Goal: Information Seeking & Learning: Find specific fact

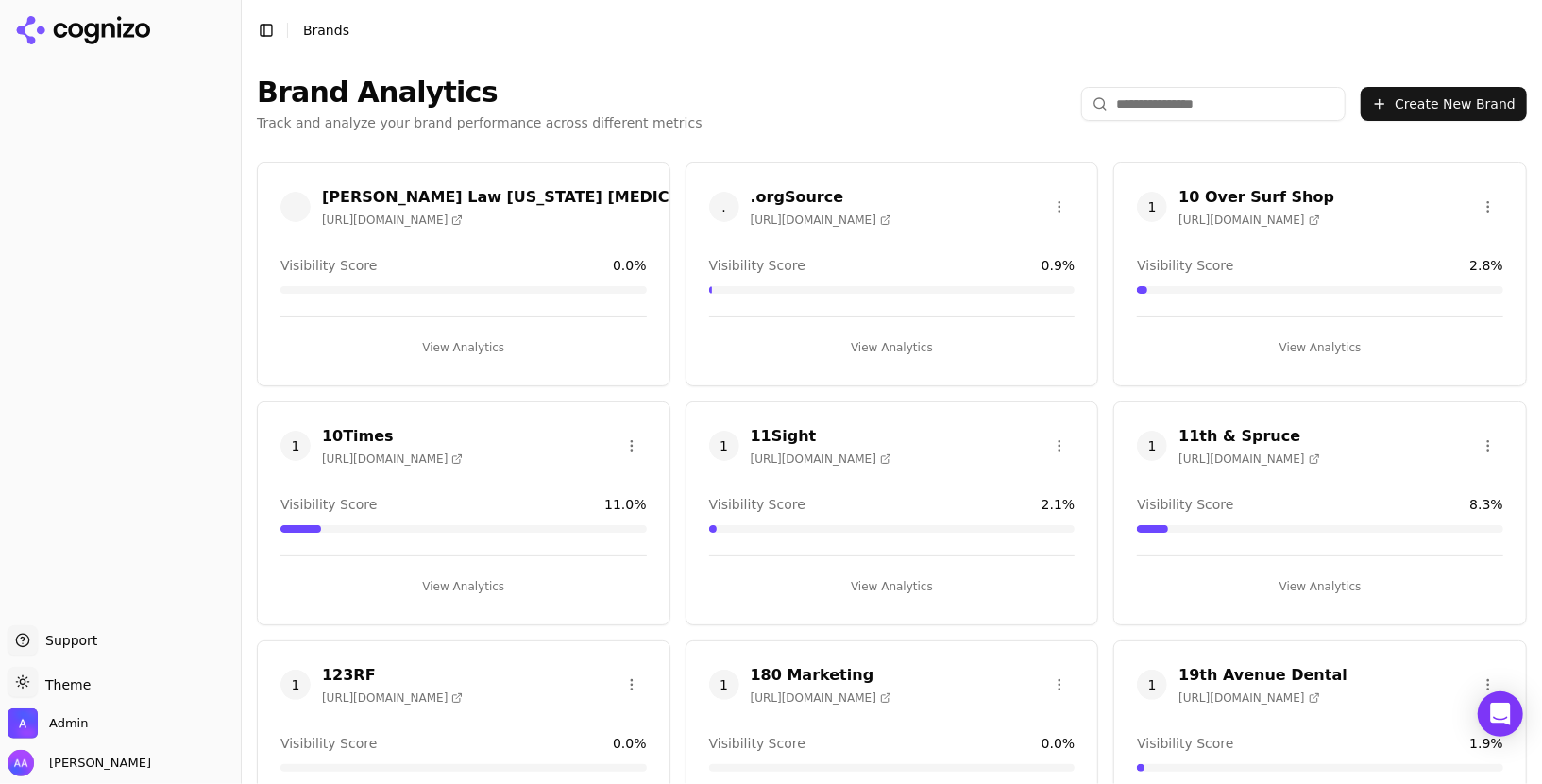
click at [1180, 106] on input "search" at bounding box center [1214, 104] width 265 height 34
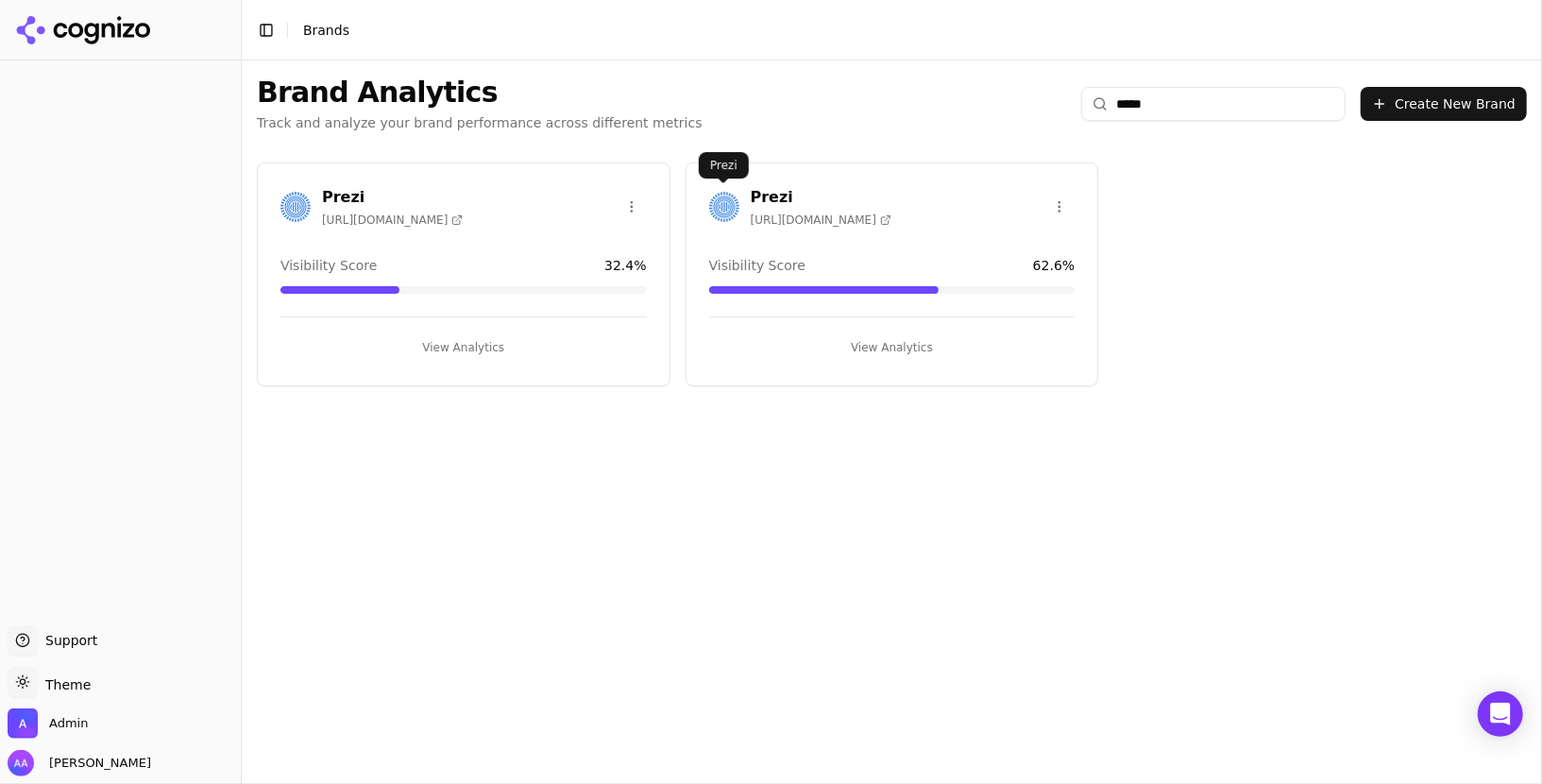
type input "*****"
click at [725, 200] on img at bounding box center [724, 207] width 30 height 30
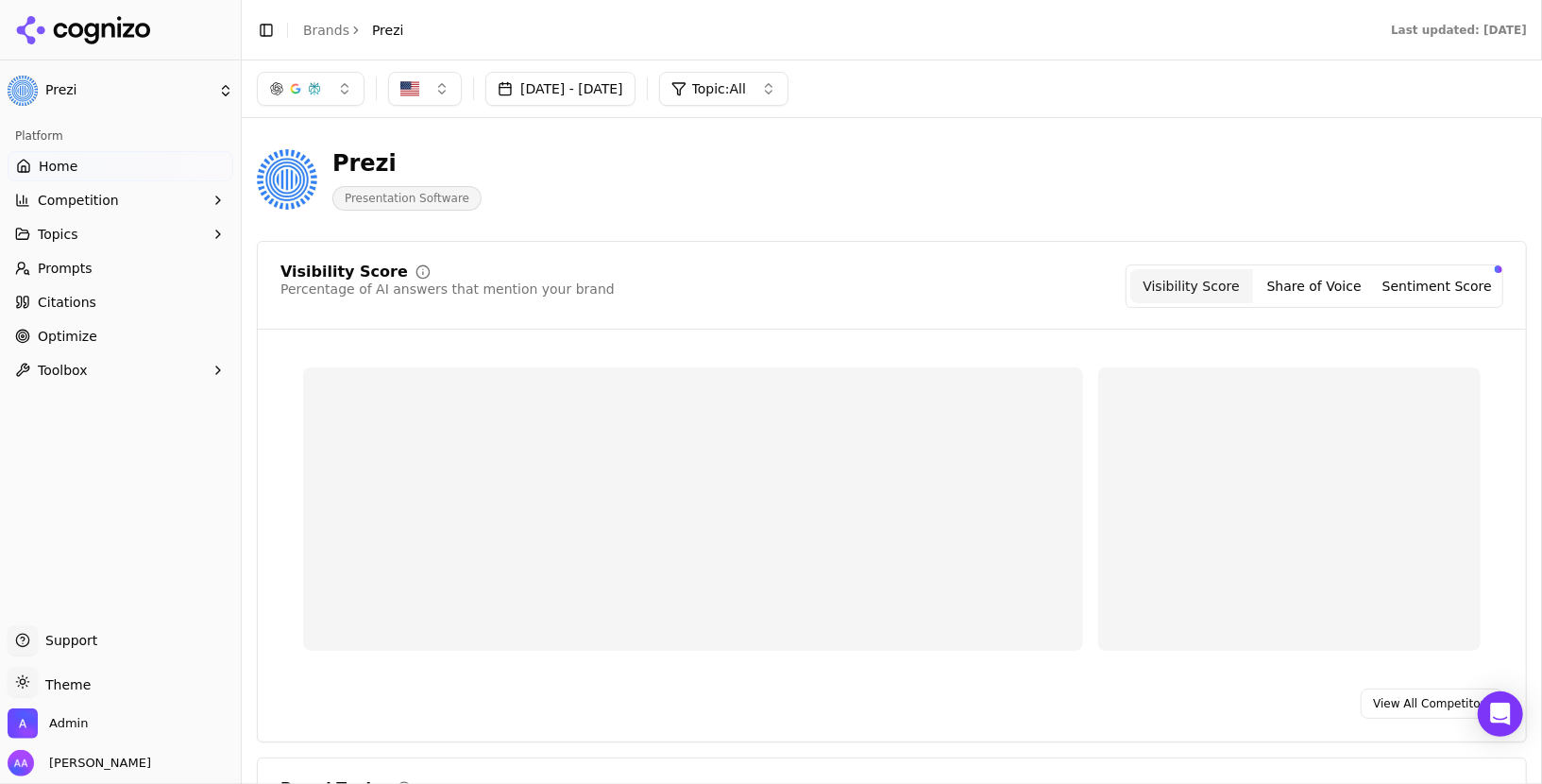
click at [149, 210] on button "Competition" at bounding box center [120, 200] width 226 height 30
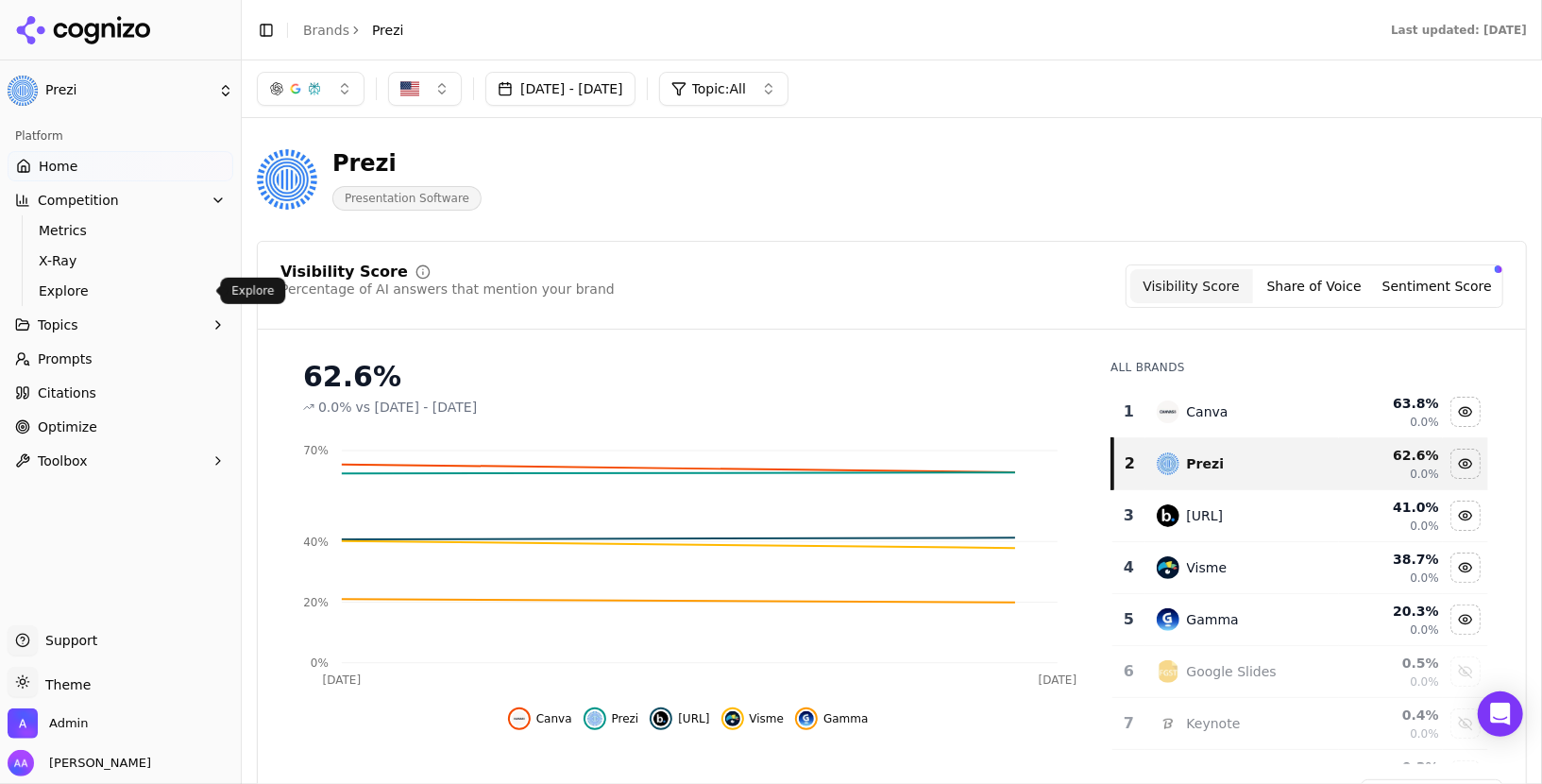
click at [138, 285] on span "Explore" at bounding box center [121, 291] width 164 height 19
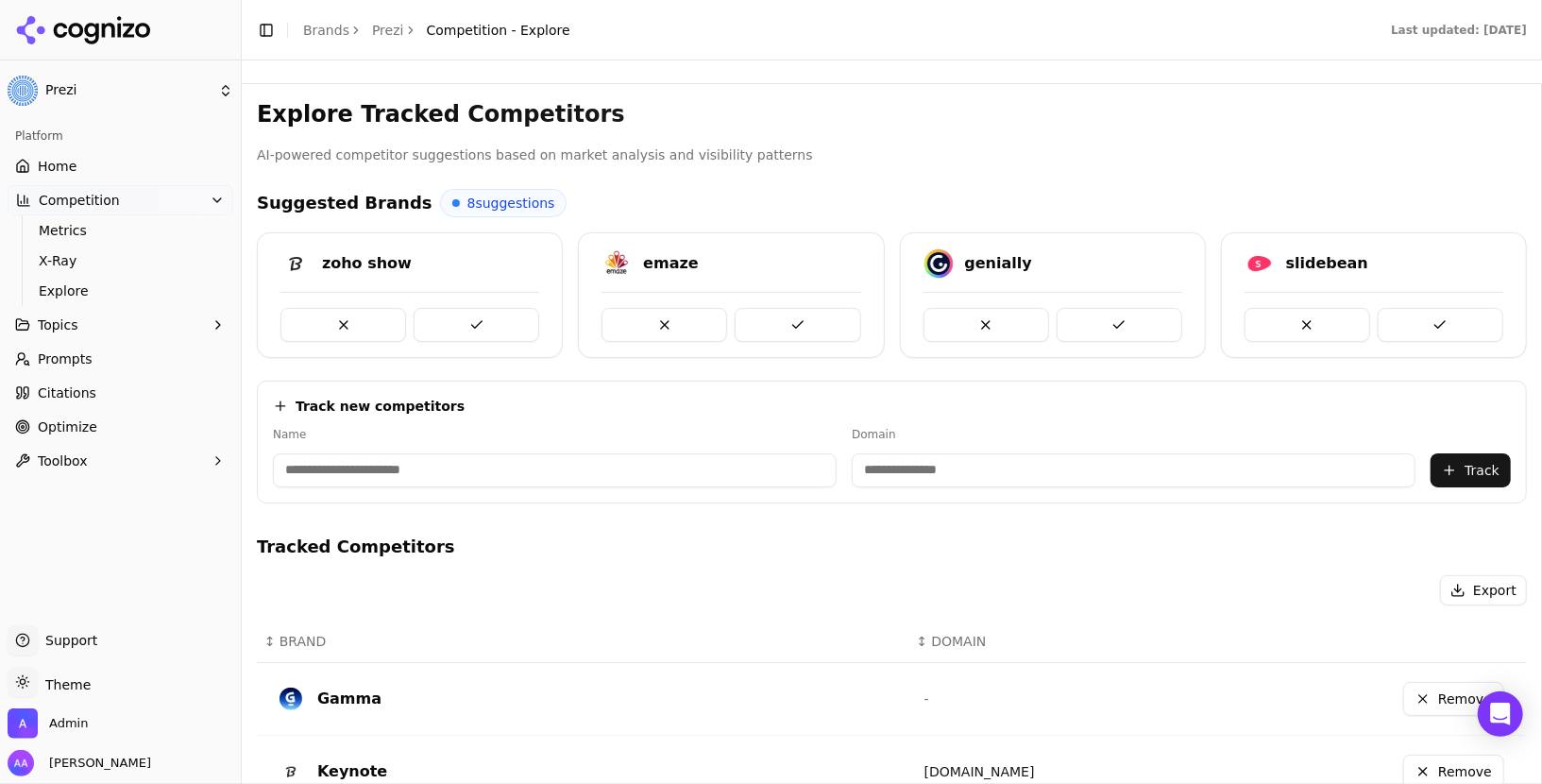
click at [663, 260] on div "emaze" at bounding box center [670, 264] width 54 height 23
click at [382, 261] on div "zoho show" at bounding box center [367, 264] width 90 height 23
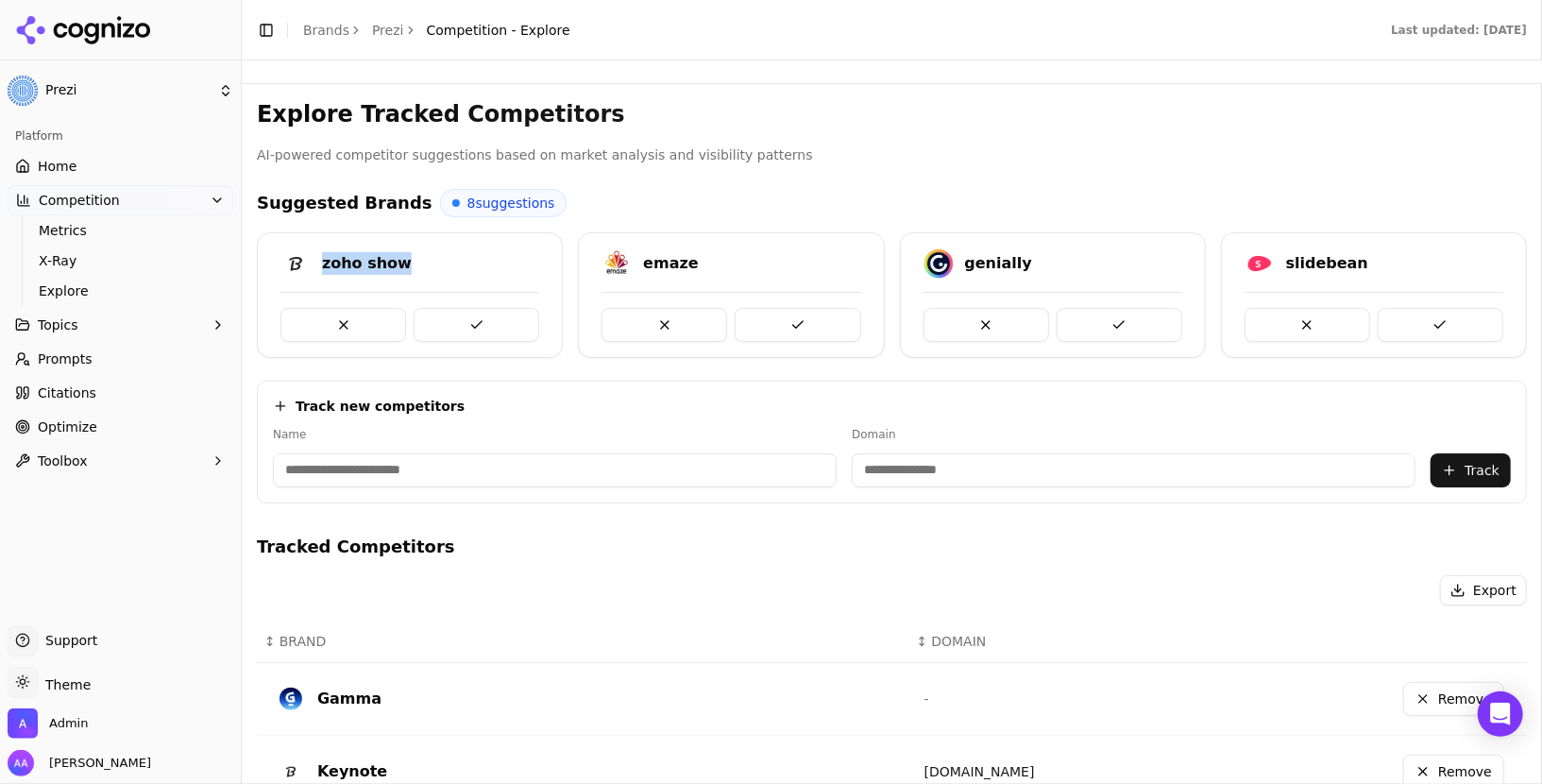
click at [382, 261] on div "zoho show" at bounding box center [367, 264] width 90 height 23
click at [348, 324] on button at bounding box center [343, 325] width 126 height 34
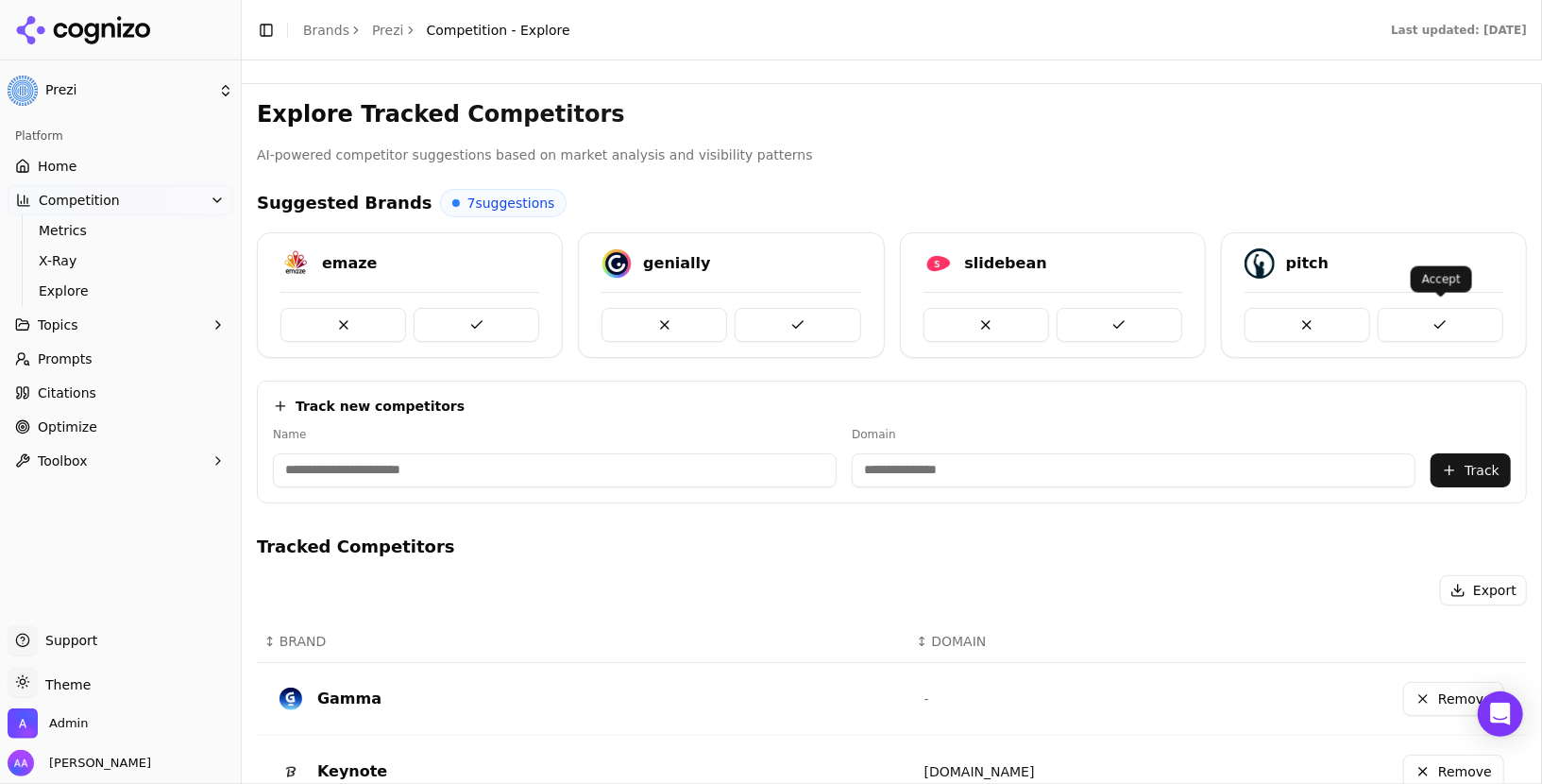
click at [1415, 312] on button at bounding box center [1441, 325] width 126 height 34
click at [769, 318] on button at bounding box center [798, 325] width 126 height 34
click at [1131, 324] on button at bounding box center [1120, 325] width 126 height 34
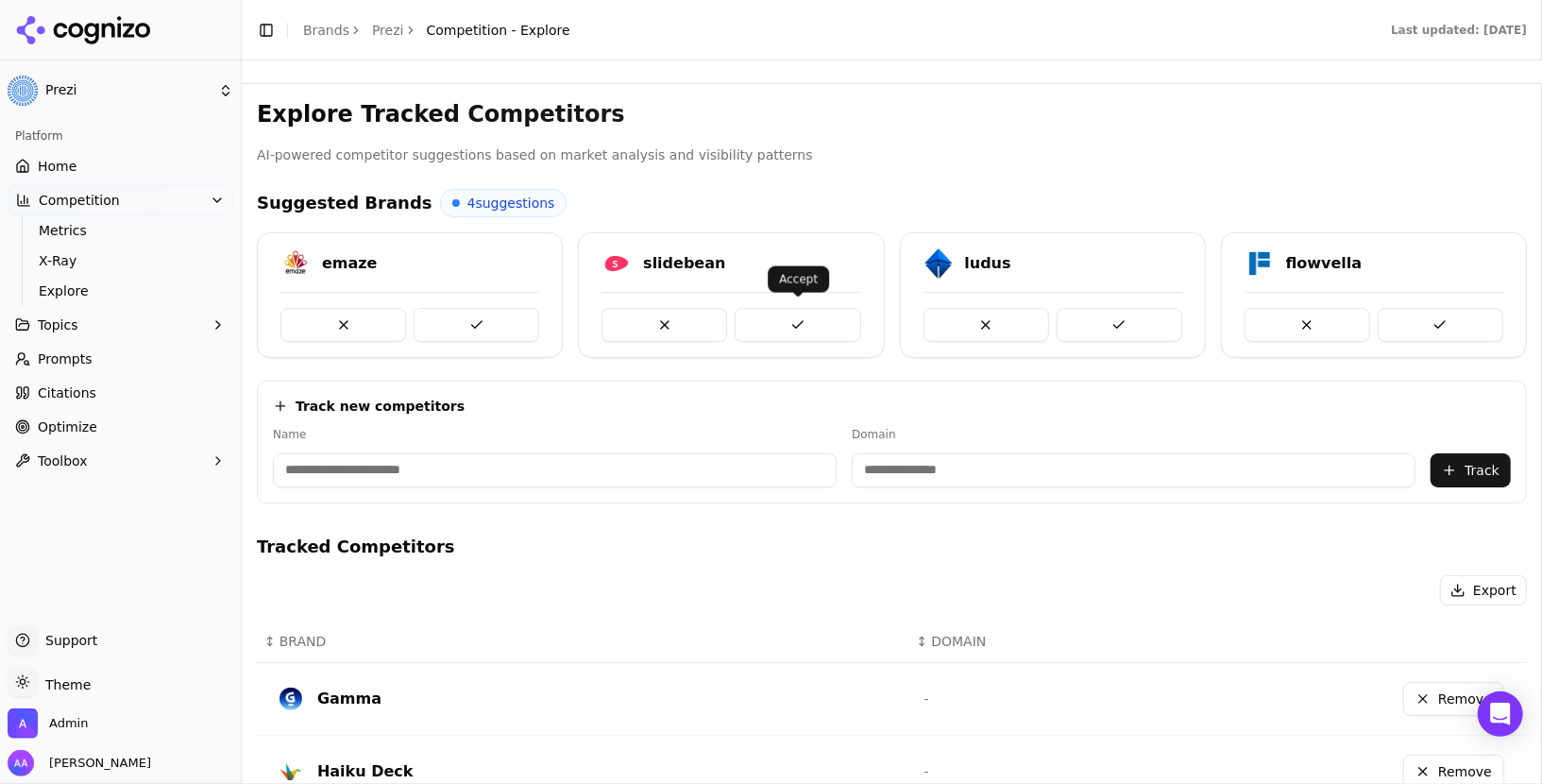
click at [766, 318] on button at bounding box center [798, 325] width 126 height 34
click at [676, 323] on button at bounding box center [664, 325] width 126 height 34
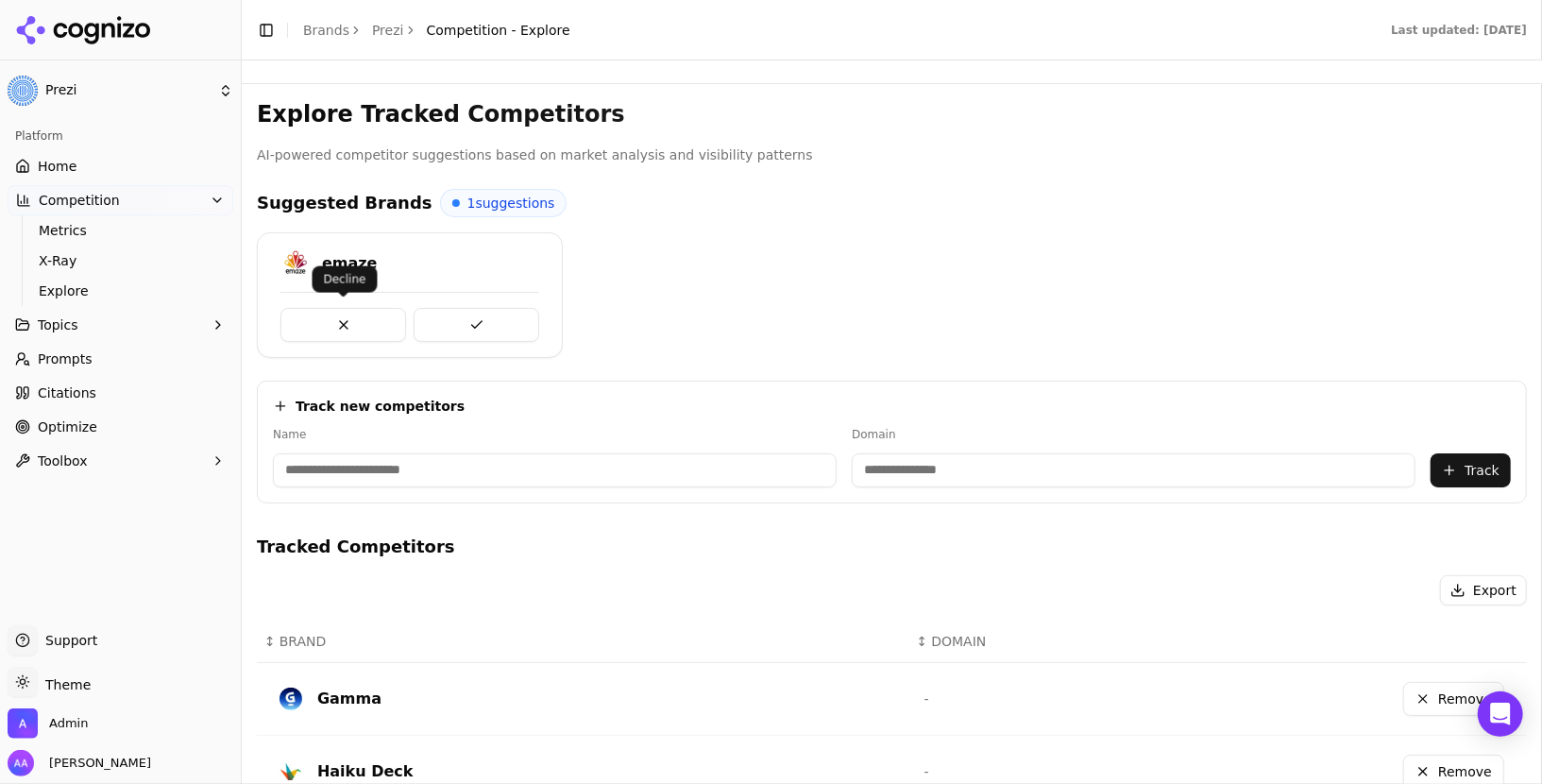
click at [336, 321] on button at bounding box center [343, 325] width 126 height 34
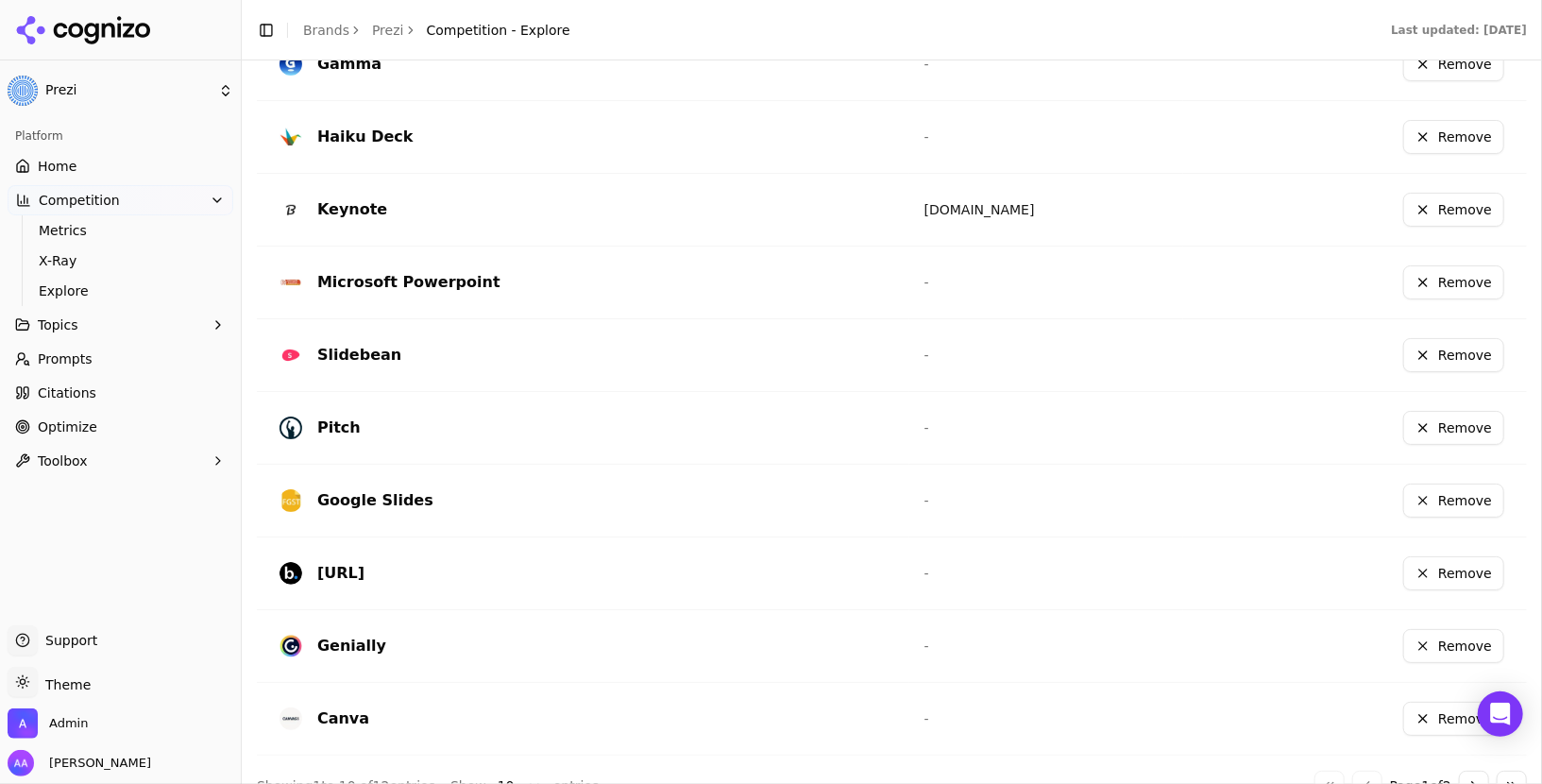
scroll to position [657, 0]
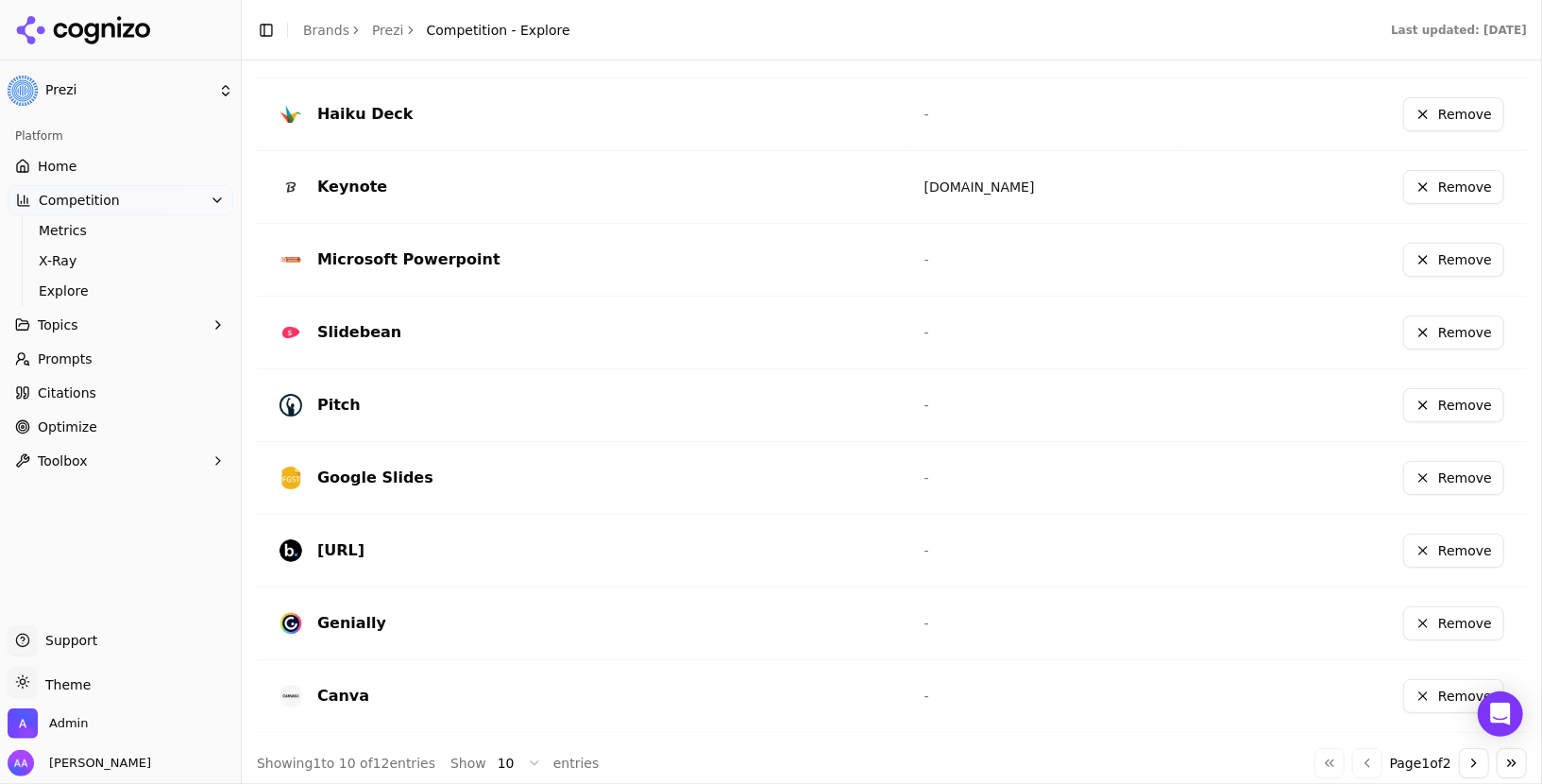
click at [1478, 760] on button "Go to next page" at bounding box center [1474, 763] width 30 height 30
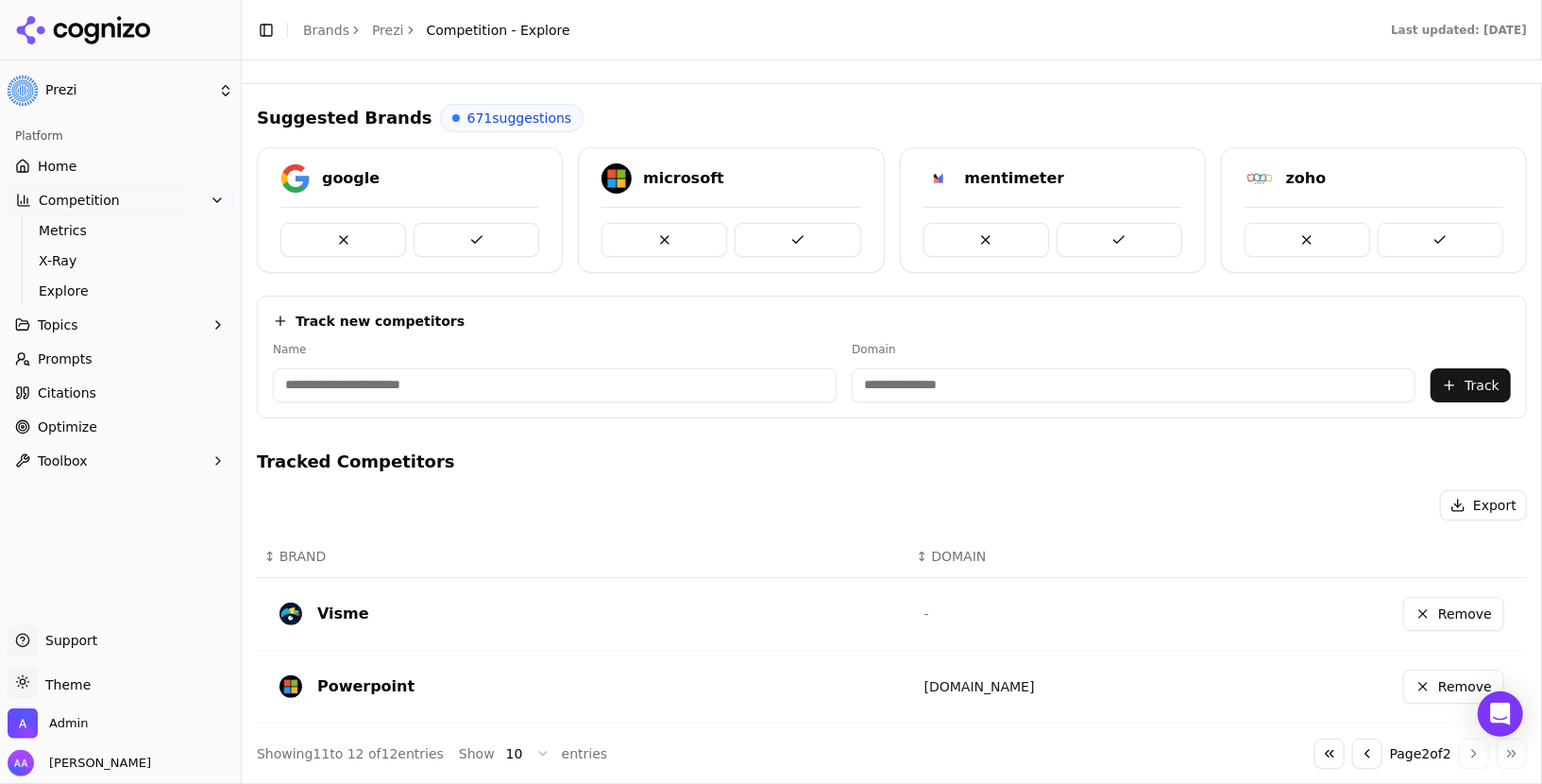
scroll to position [79, 0]
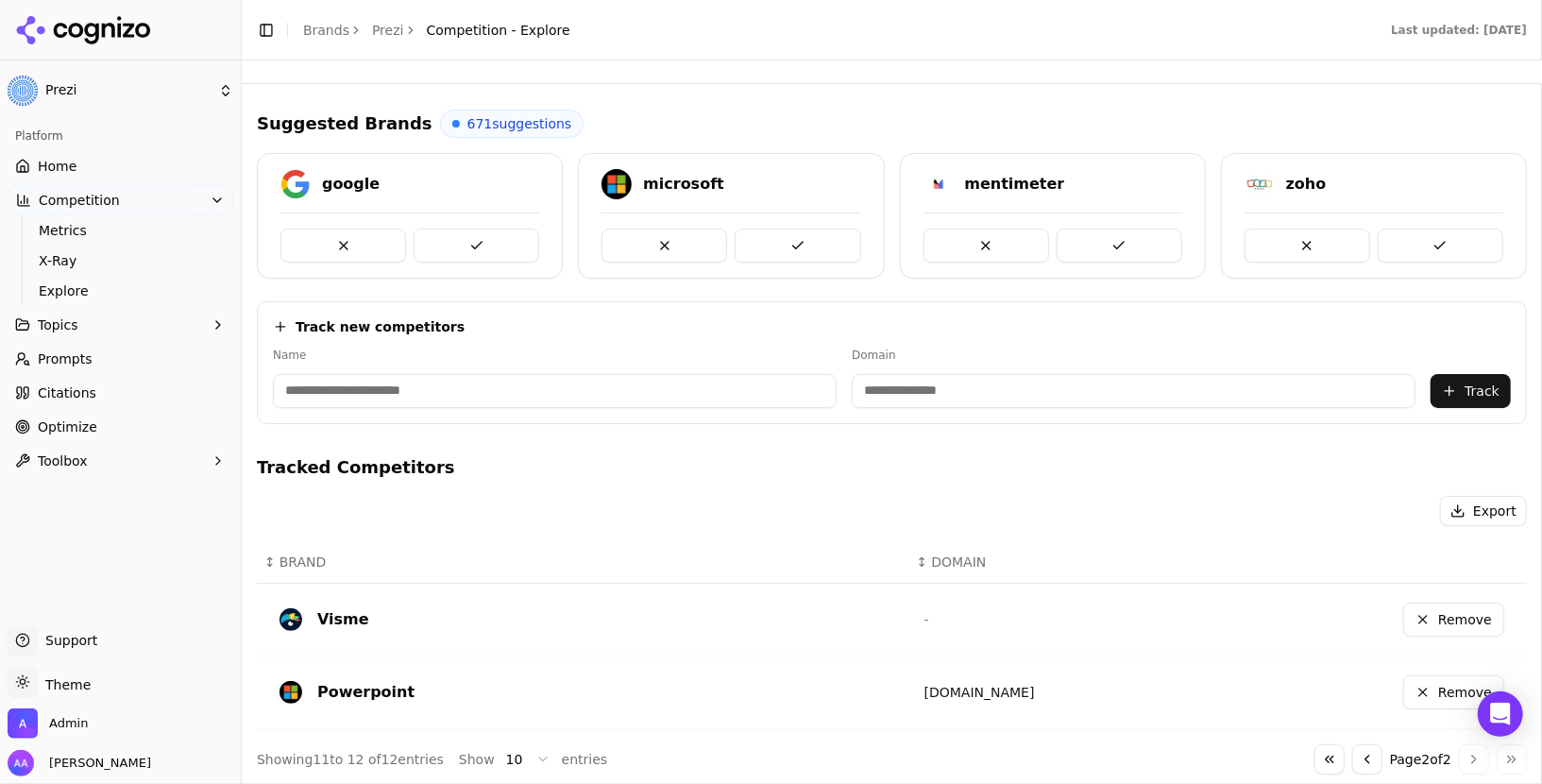
click at [1359, 756] on button "Go to previous page" at bounding box center [1368, 759] width 30 height 30
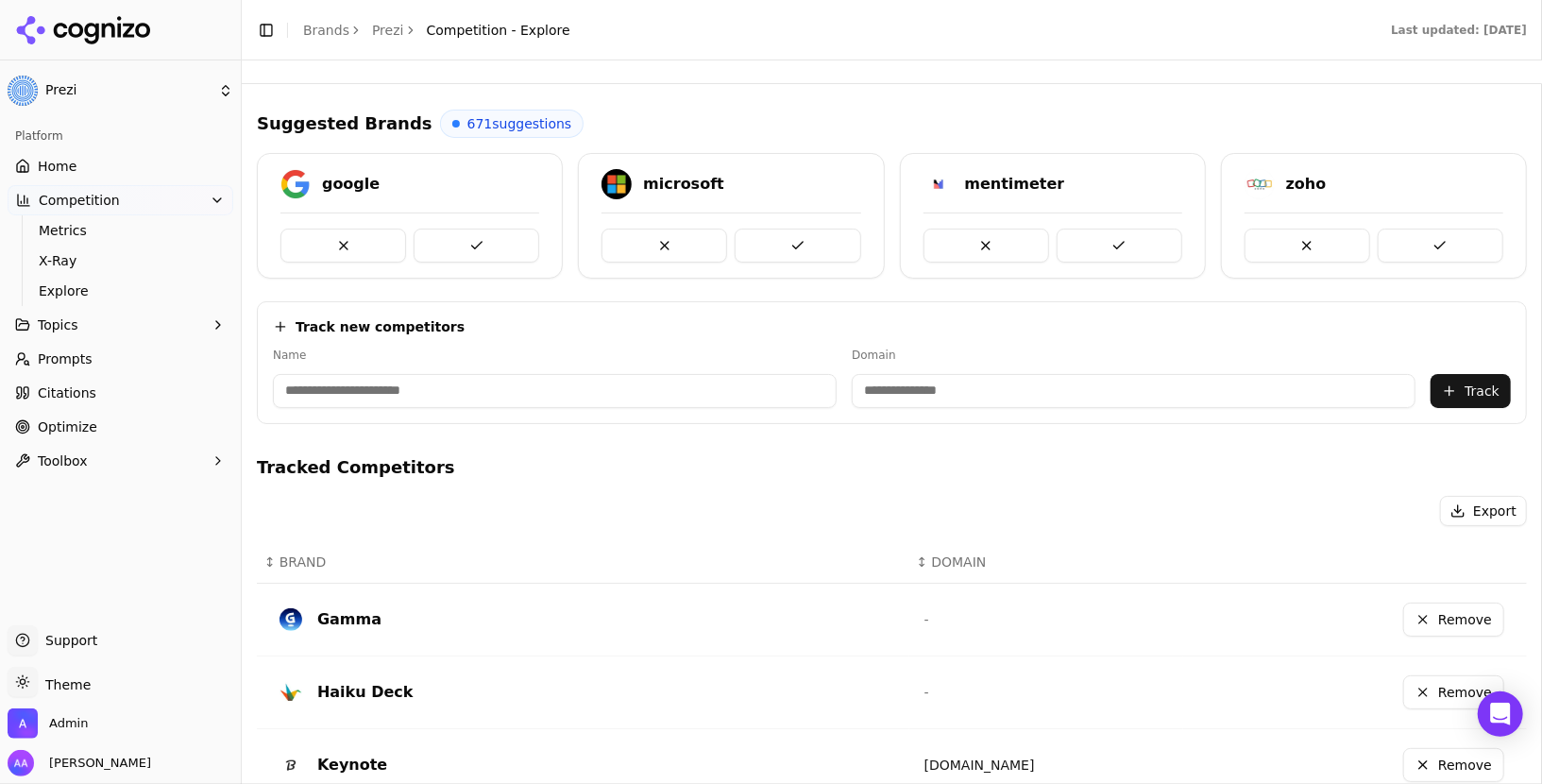
click at [99, 175] on link "Home" at bounding box center [120, 167] width 226 height 30
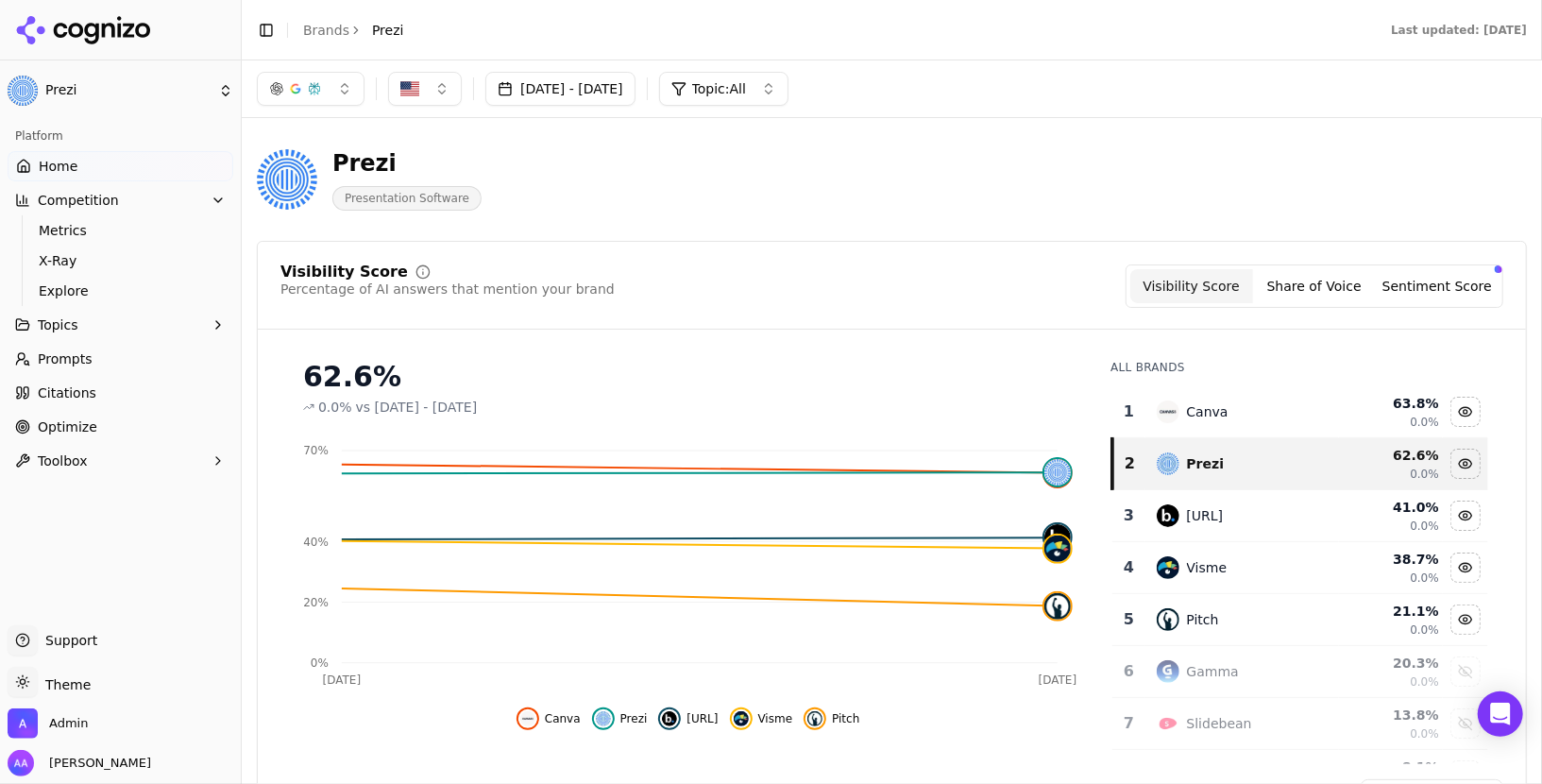
click at [76, 356] on span "Prompts" at bounding box center [65, 359] width 54 height 19
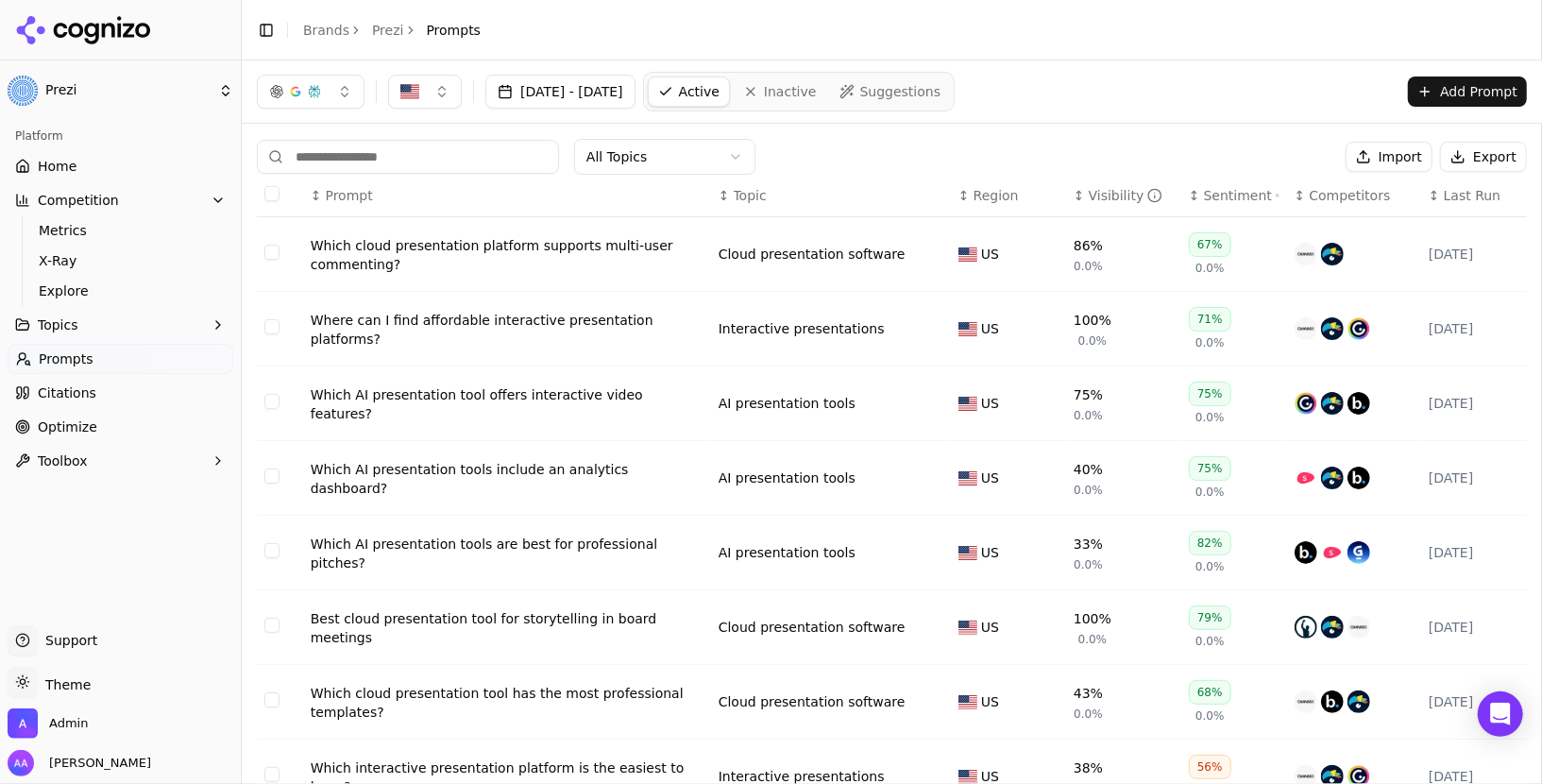
click at [457, 257] on div "Which cloud presentation platform supports multi-user commenting?" at bounding box center [507, 255] width 393 height 38
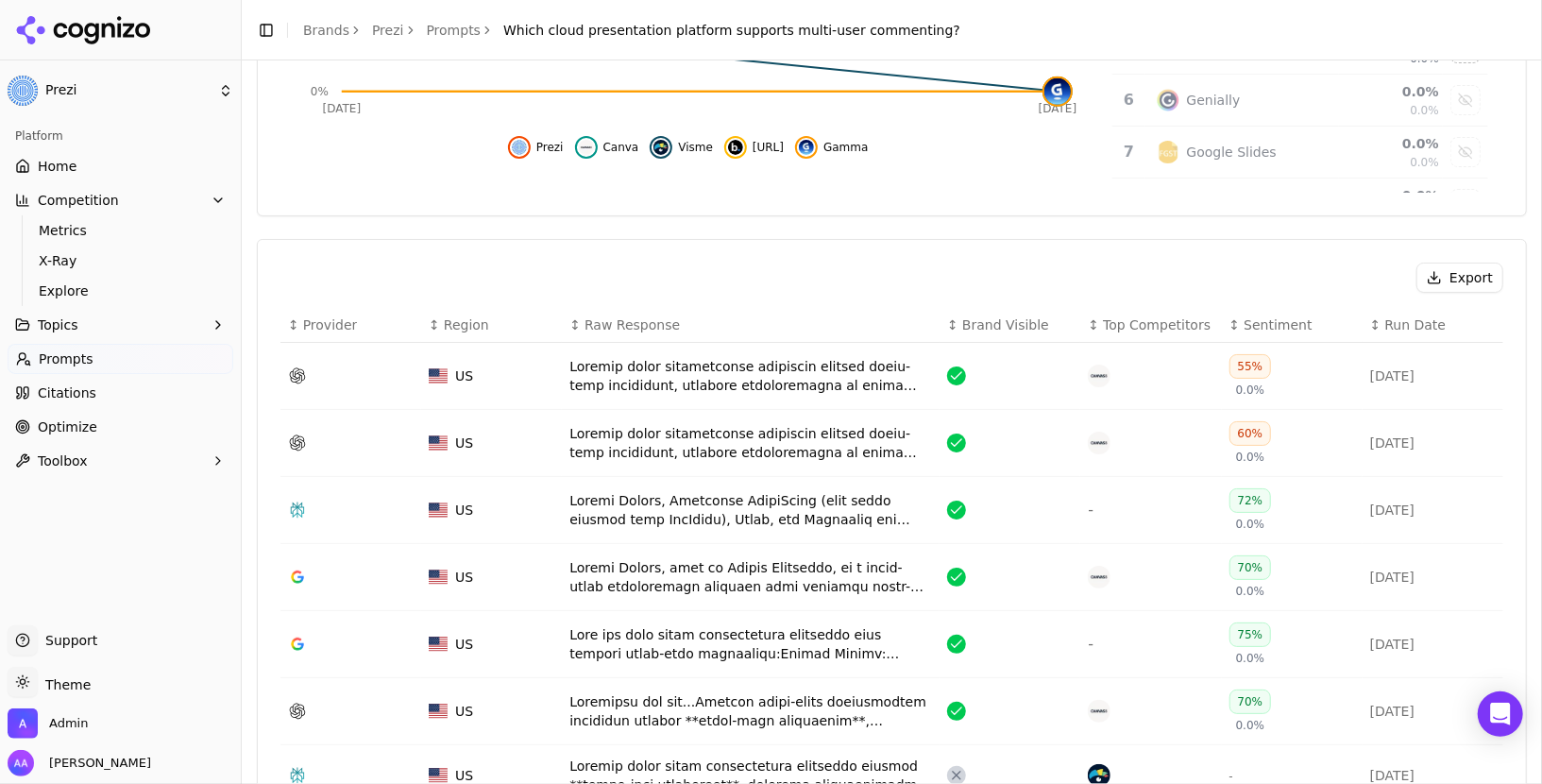
scroll to position [467, 0]
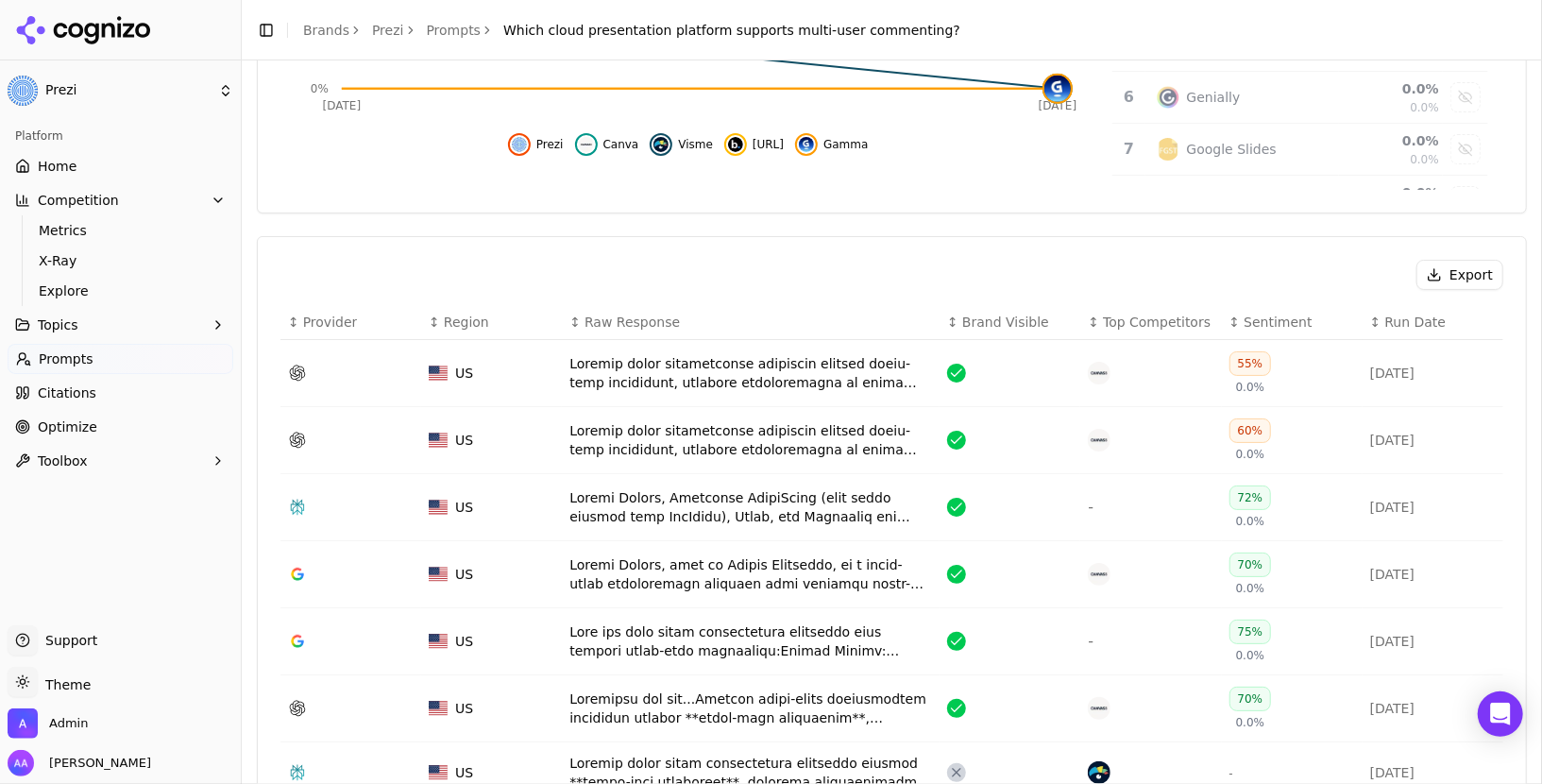
click at [704, 372] on div "Data table" at bounding box center [751, 373] width 363 height 38
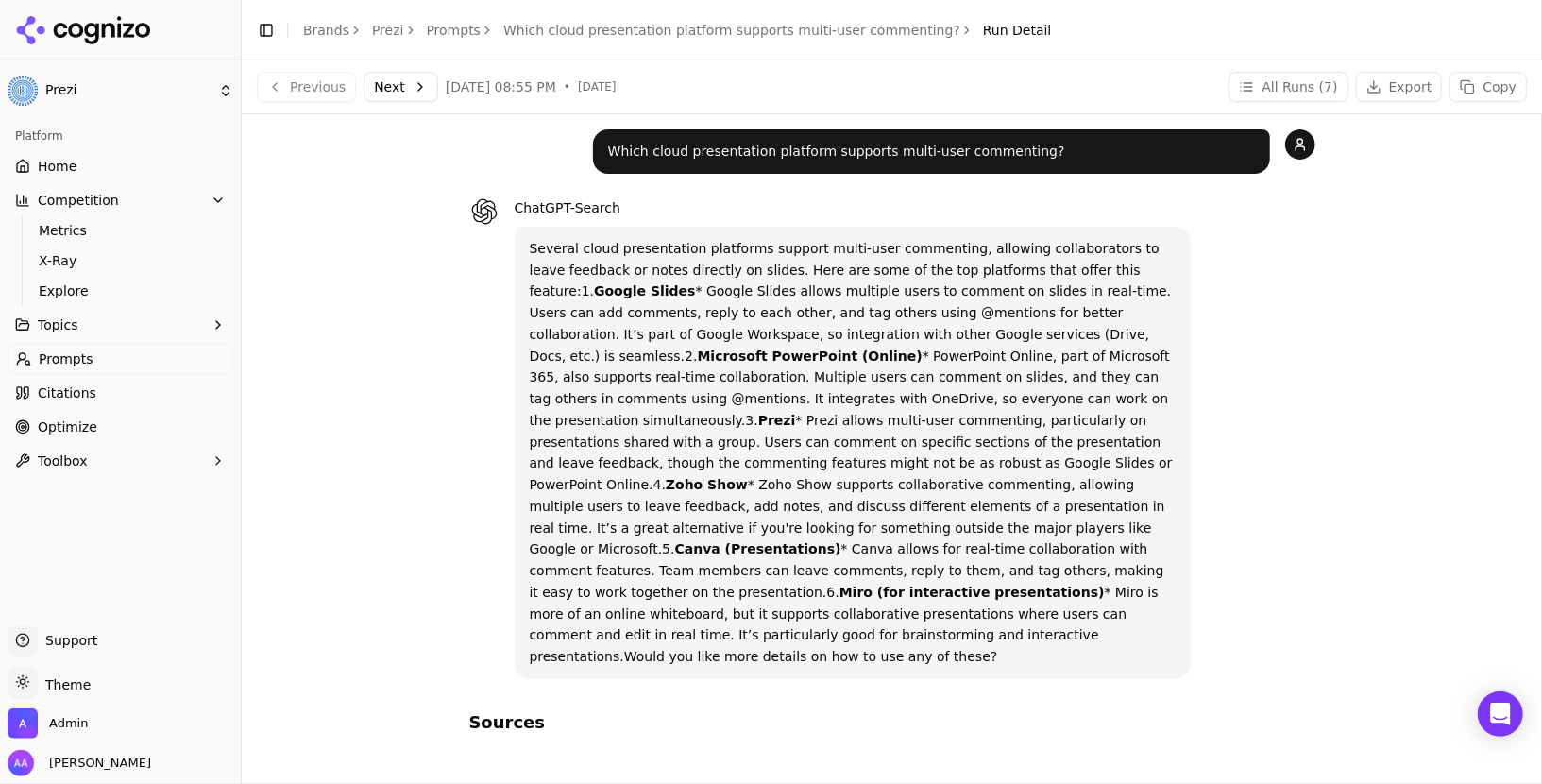
click at [856, 259] on p "Several cloud presentation platforms support multi-user commenting, allowing co…" at bounding box center [853, 452] width 647 height 430
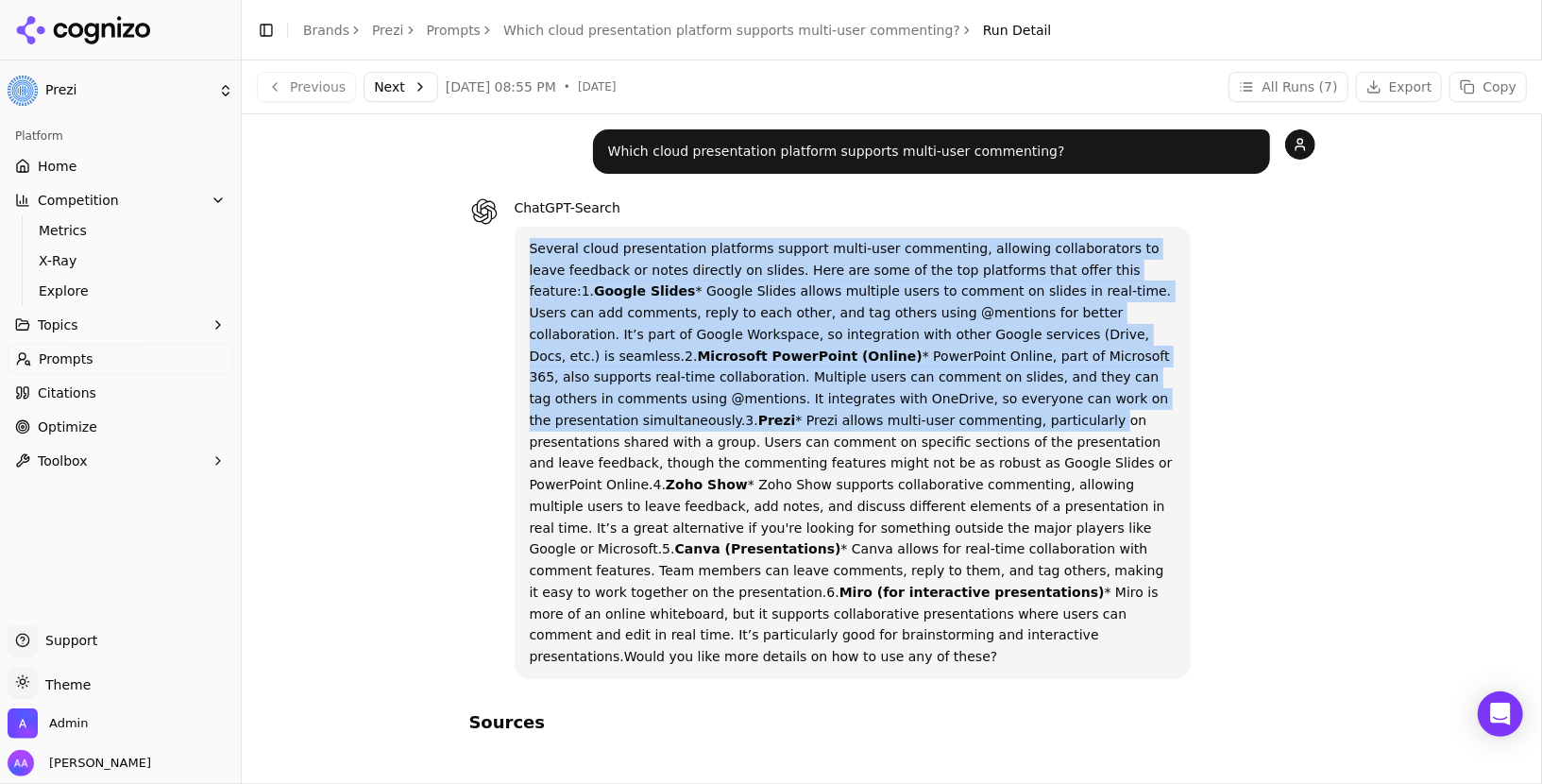
drag, startPoint x: 994, startPoint y: 418, endPoint x: 723, endPoint y: 416, distance: 271.0
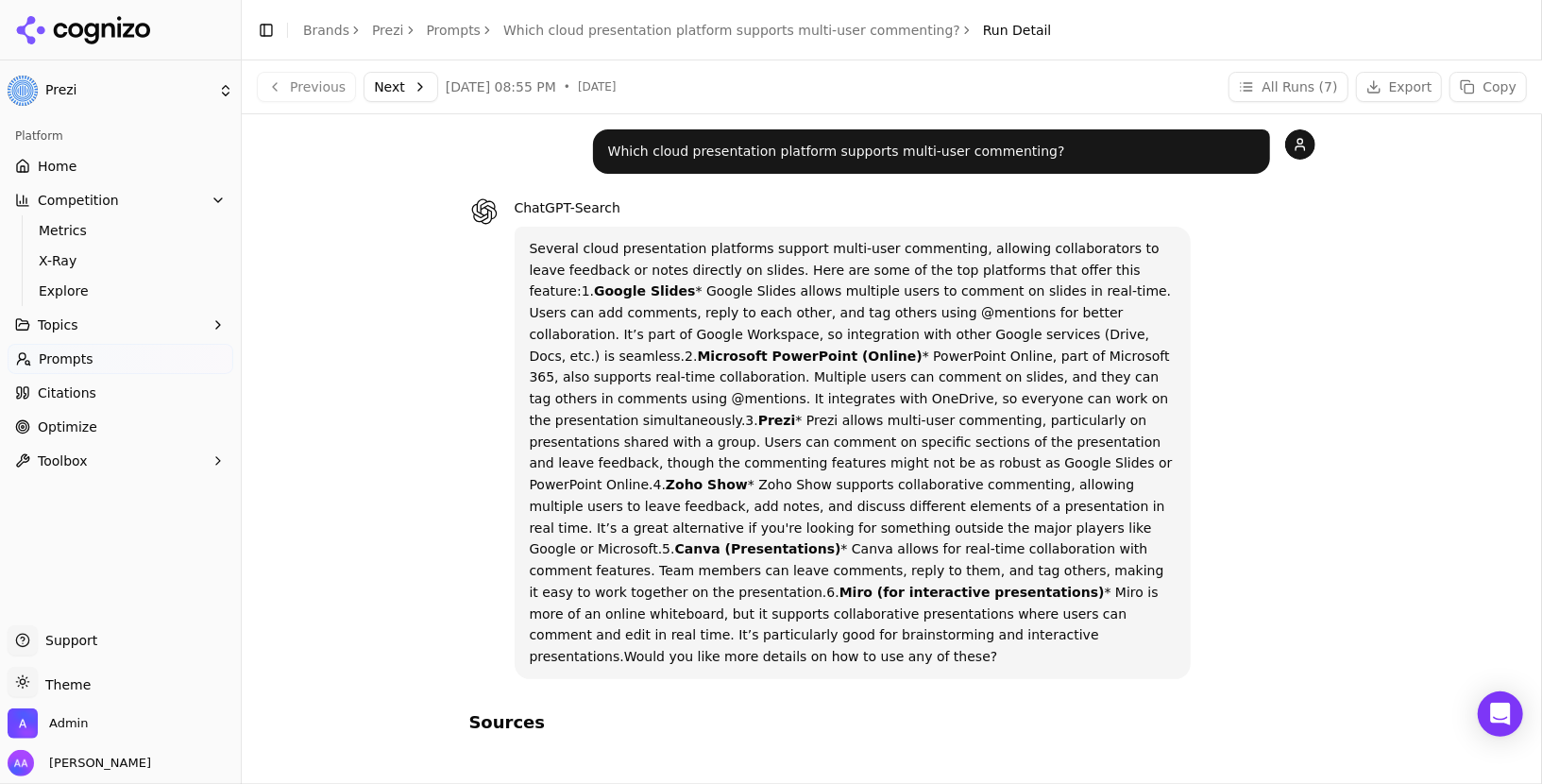
click at [748, 476] on strong "Zoho Show" at bounding box center [707, 484] width 82 height 15
drag, startPoint x: 831, startPoint y: 460, endPoint x: 632, endPoint y: 384, distance: 213.0
click at [632, 384] on p "Several cloud presentation platforms support multi-user commenting, allowing co…" at bounding box center [853, 452] width 647 height 430
click at [639, 398] on p "Several cloud presentation platforms support multi-user commenting, allowing co…" at bounding box center [853, 452] width 647 height 430
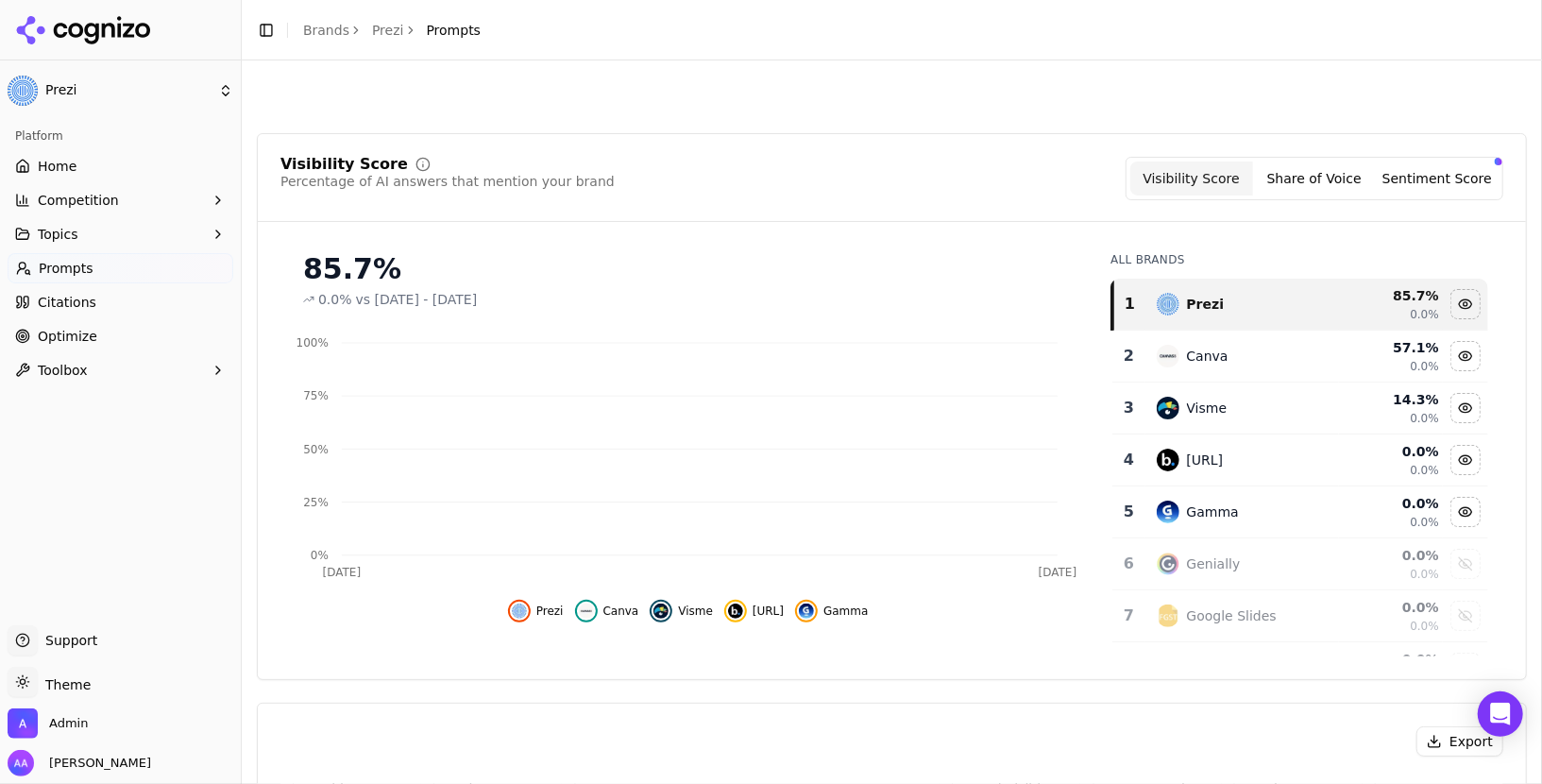
scroll to position [524, 0]
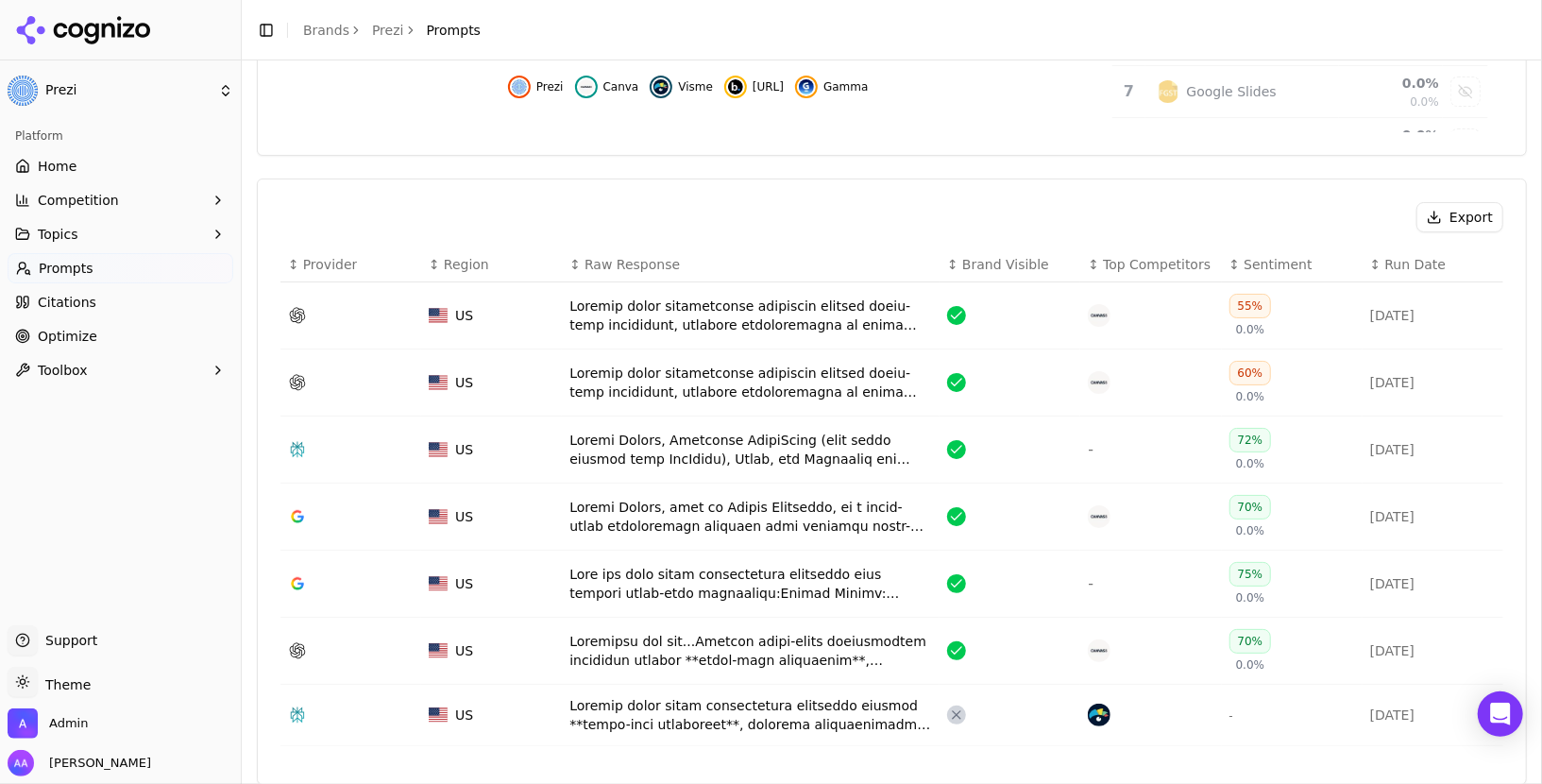
click at [107, 193] on span "Competition" at bounding box center [78, 200] width 81 height 19
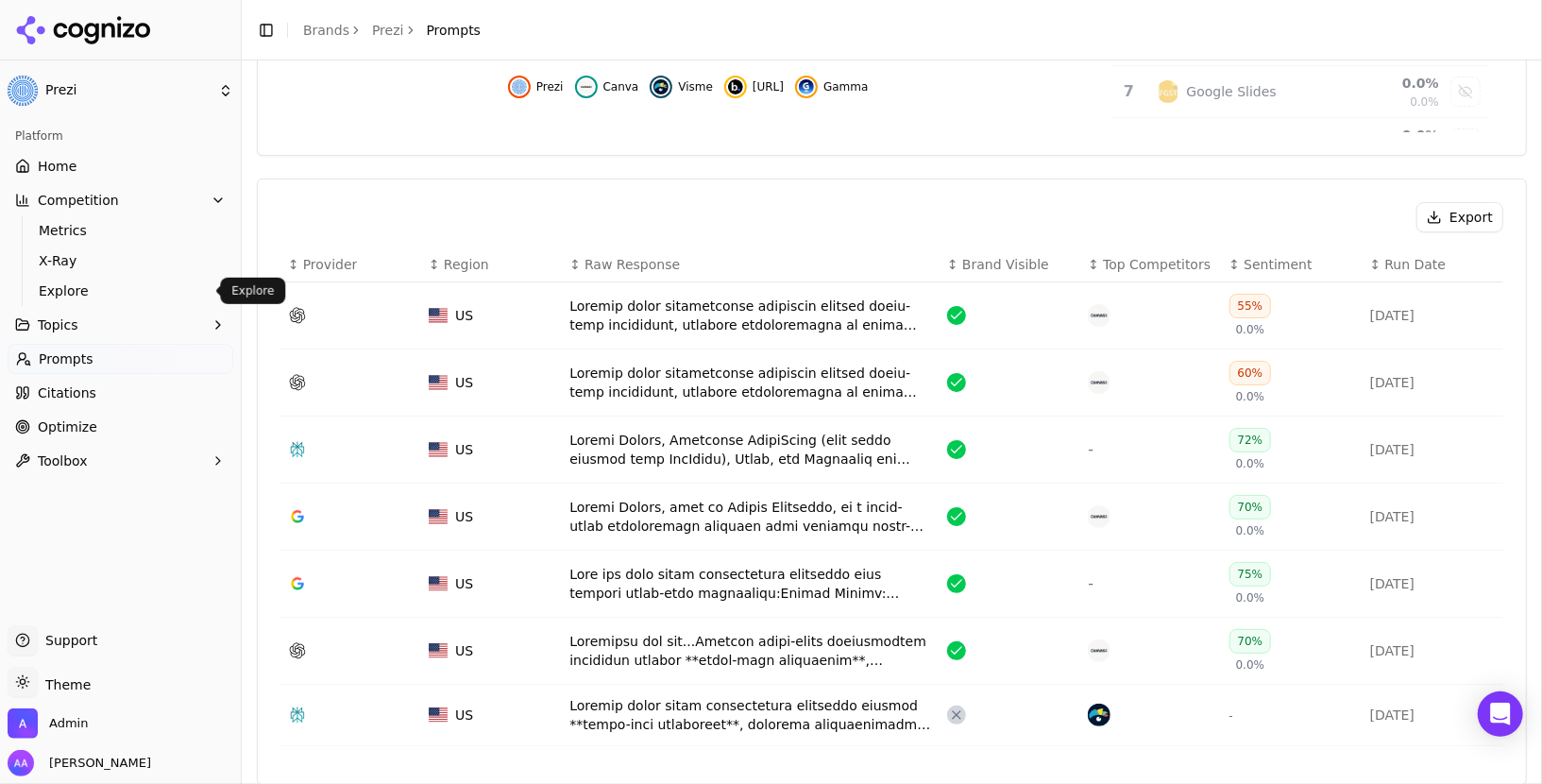
click at [123, 301] on link "Explore" at bounding box center [121, 291] width 179 height 27
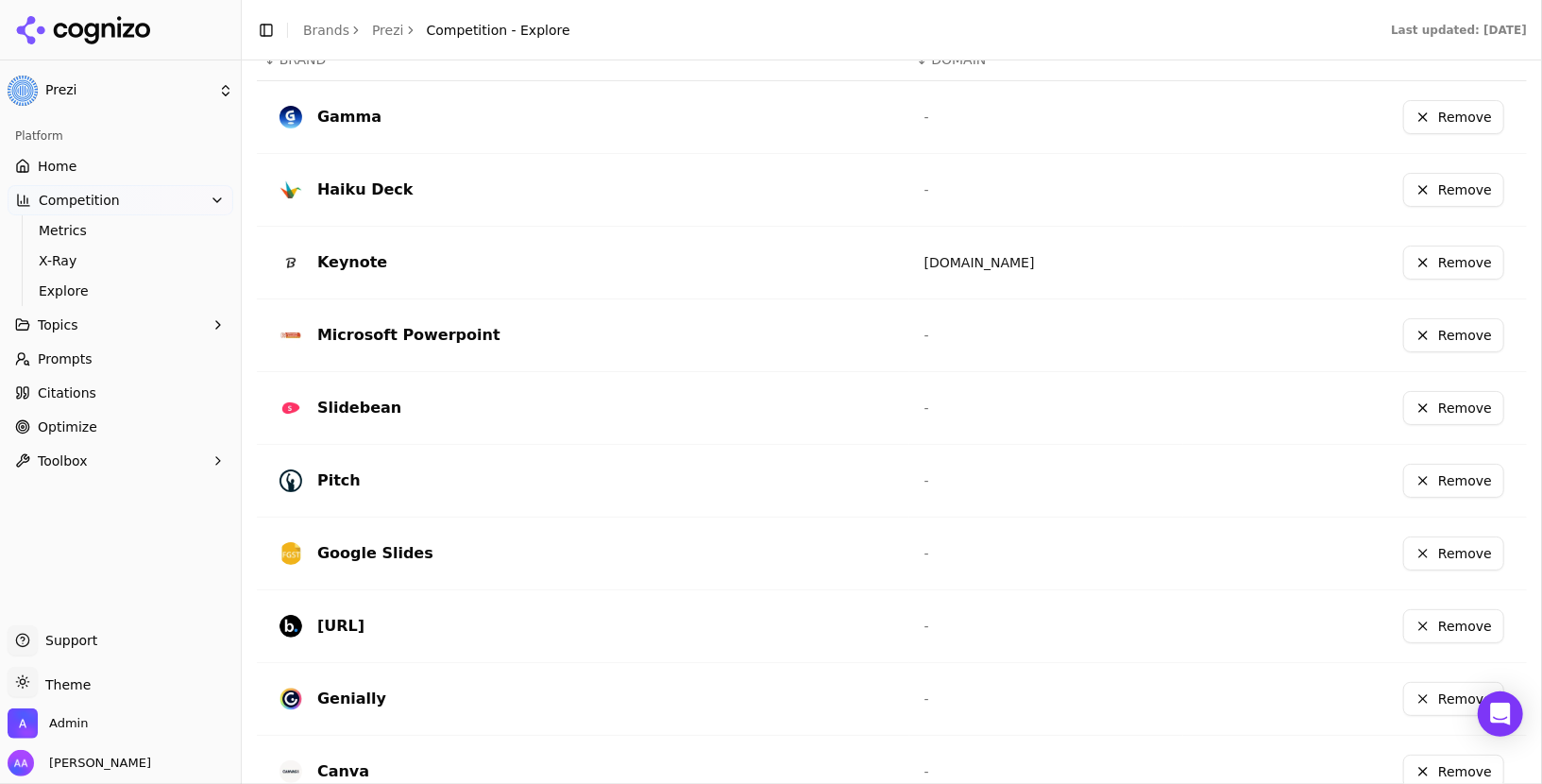
scroll to position [657, 0]
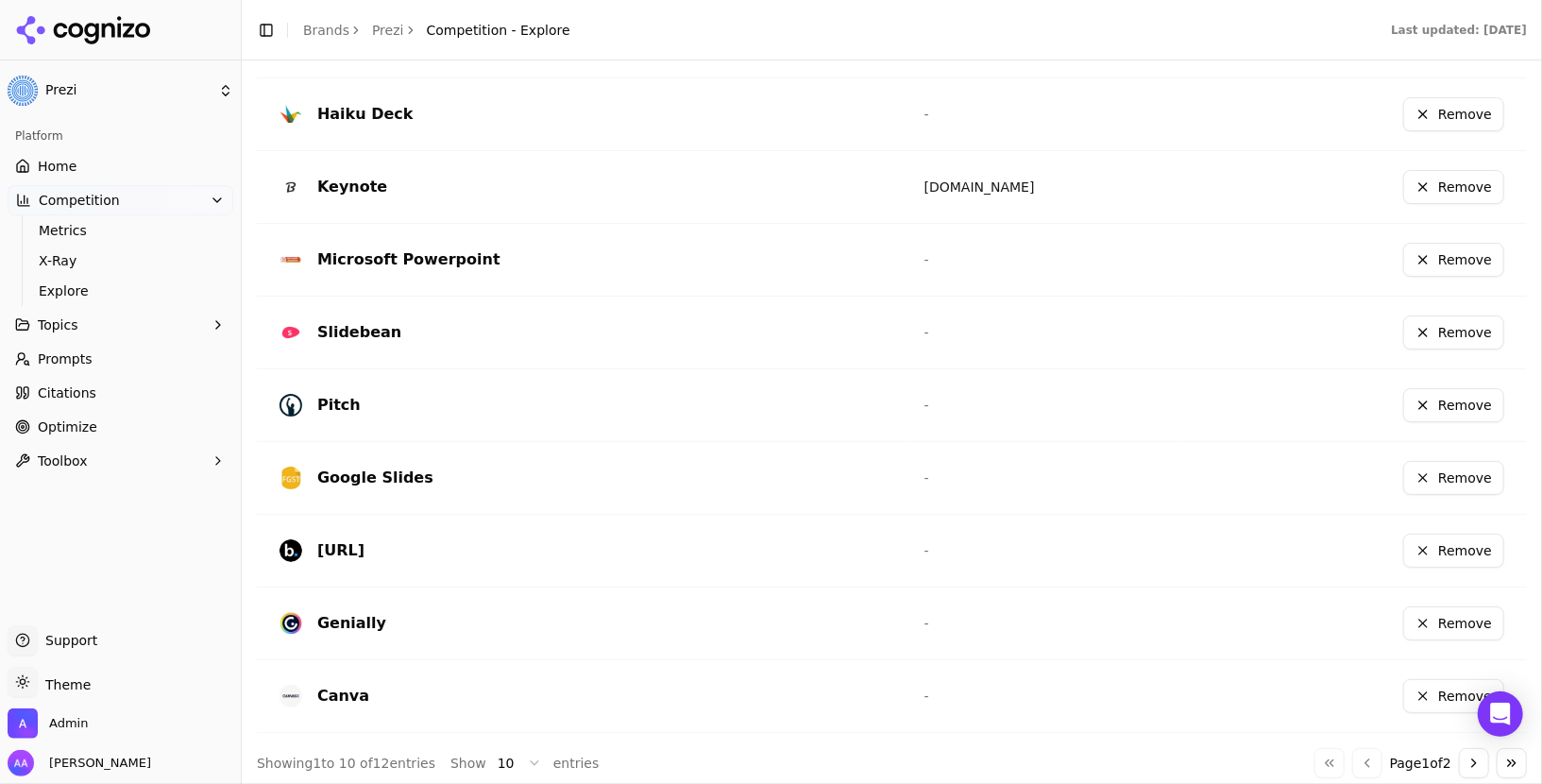
click at [1468, 748] on button "Go to next page" at bounding box center [1474, 763] width 30 height 30
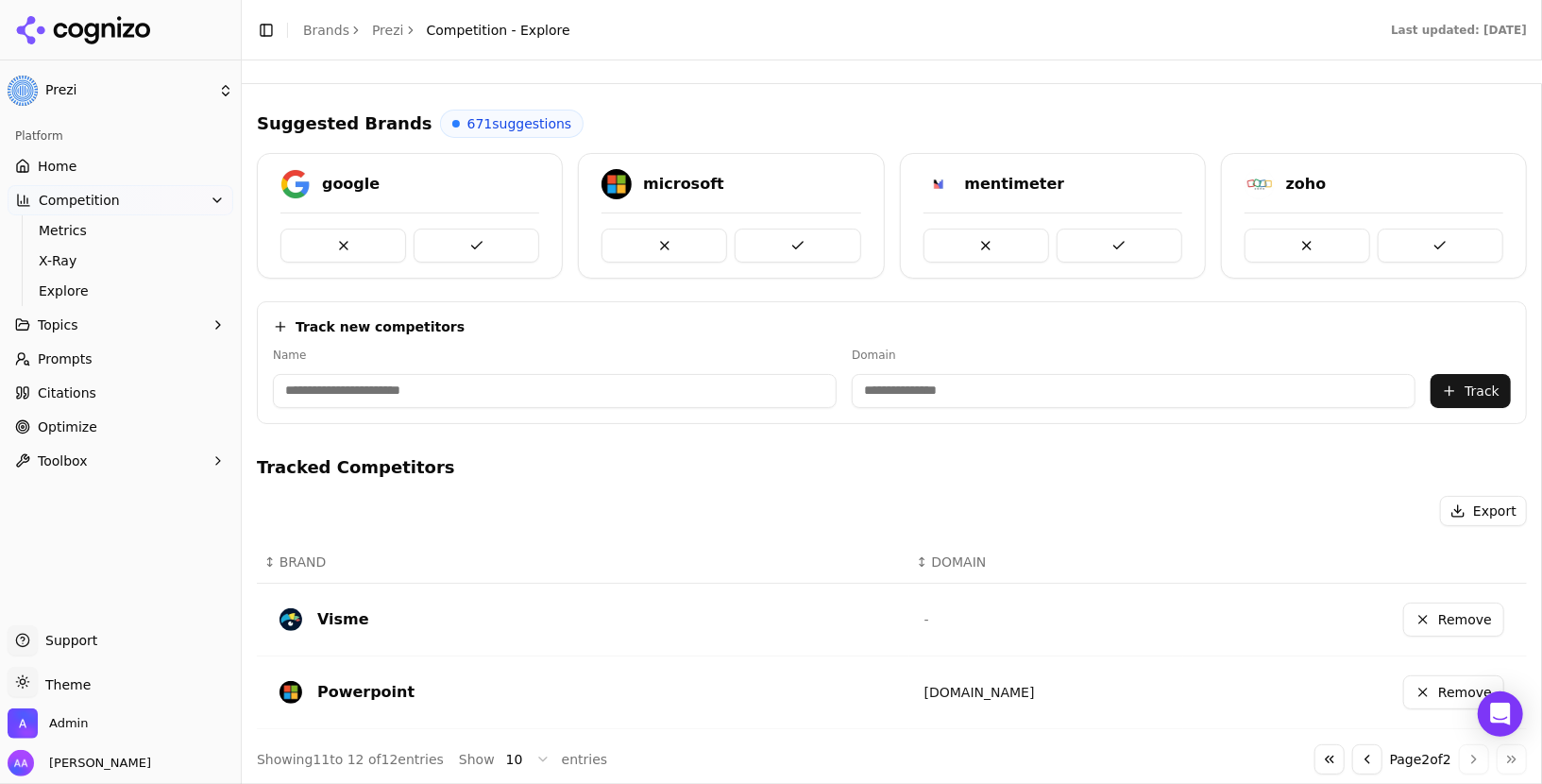
click at [1361, 750] on button "Go to previous page" at bounding box center [1368, 759] width 30 height 30
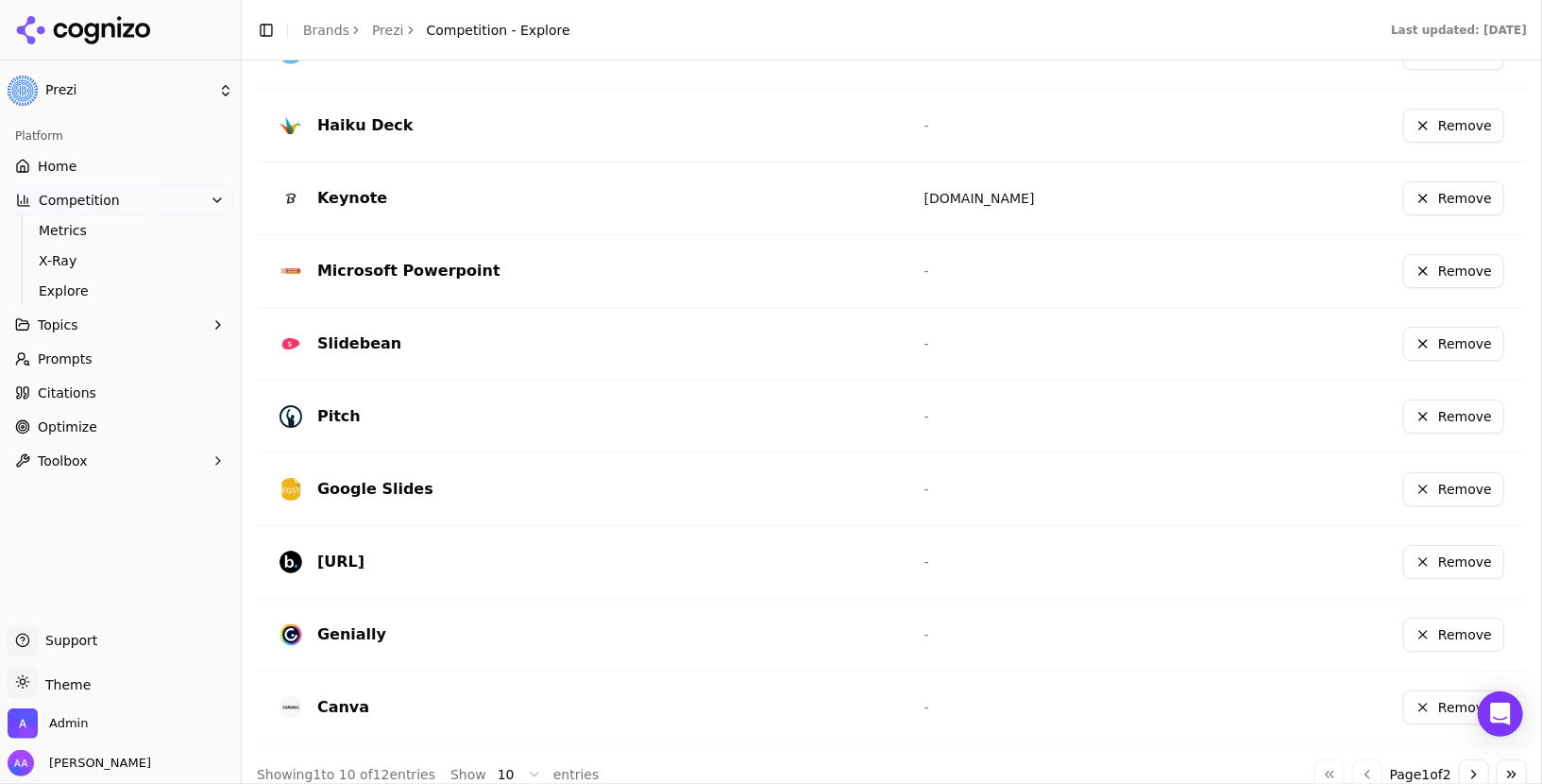
scroll to position [657, 0]
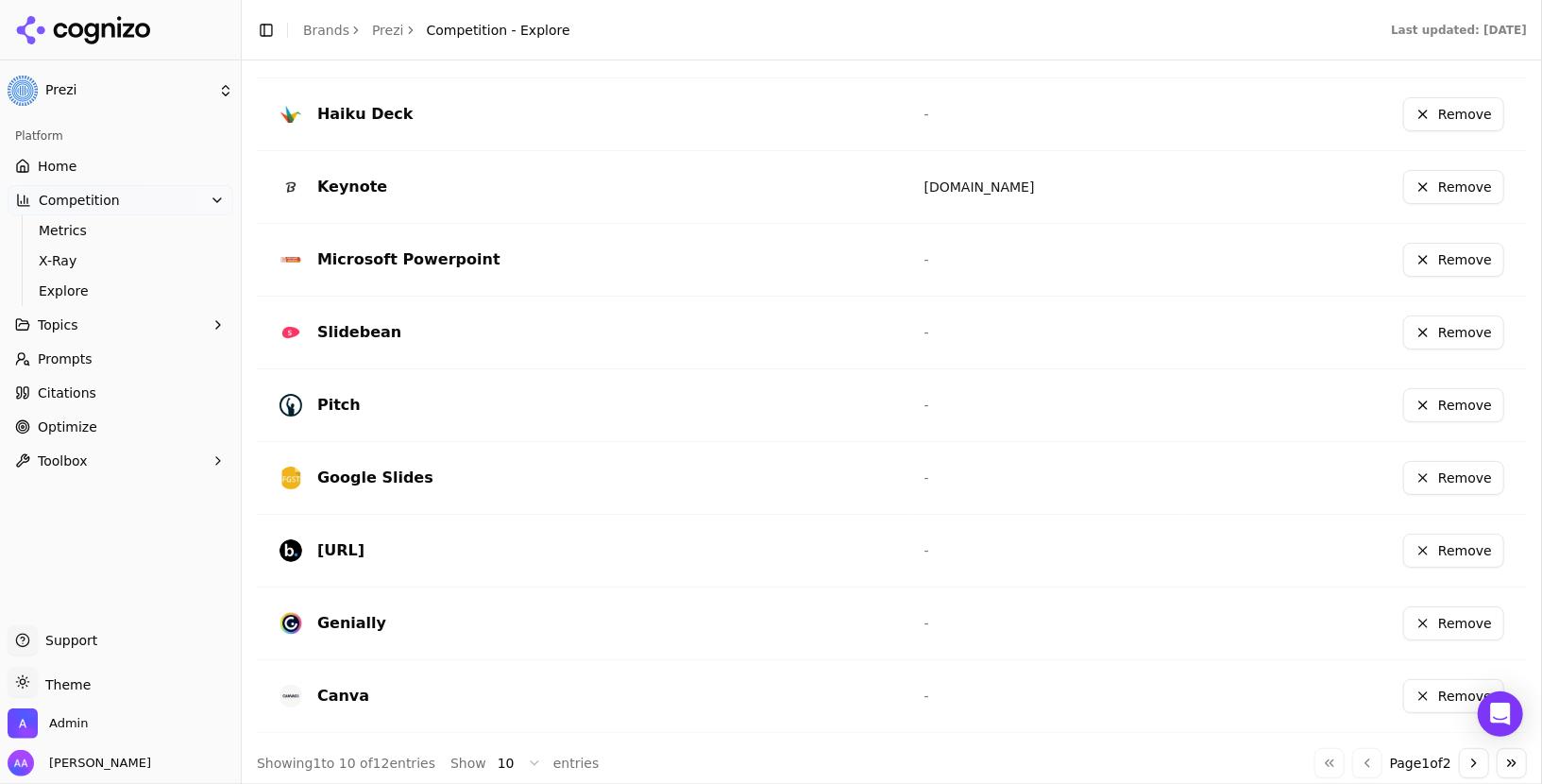
click at [107, 362] on link "Prompts" at bounding box center [120, 359] width 226 height 30
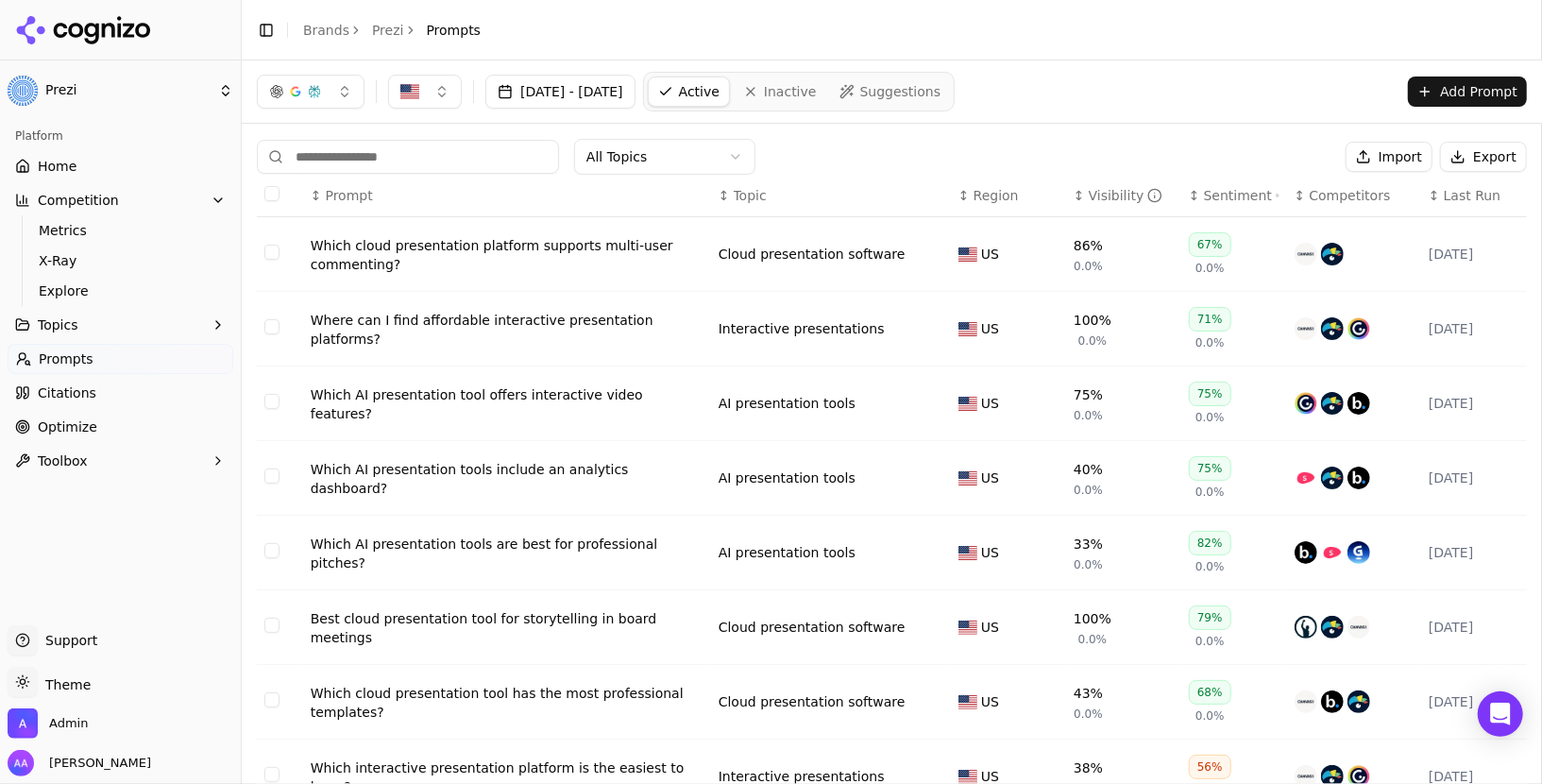
click at [1210, 186] on div "Sentiment" at bounding box center [1242, 195] width 75 height 19
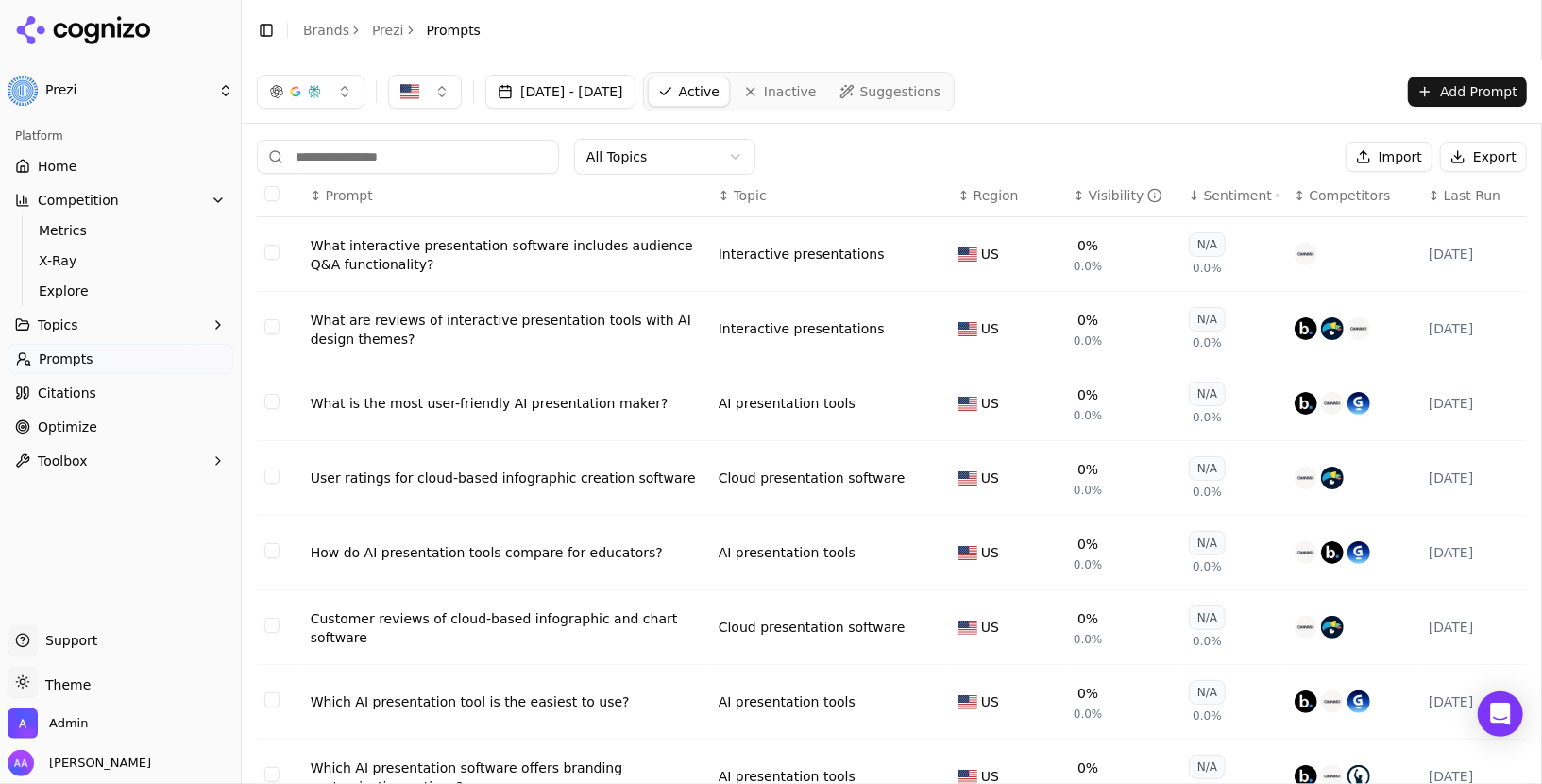
click at [1222, 191] on div "Sentiment" at bounding box center [1242, 195] width 75 height 19
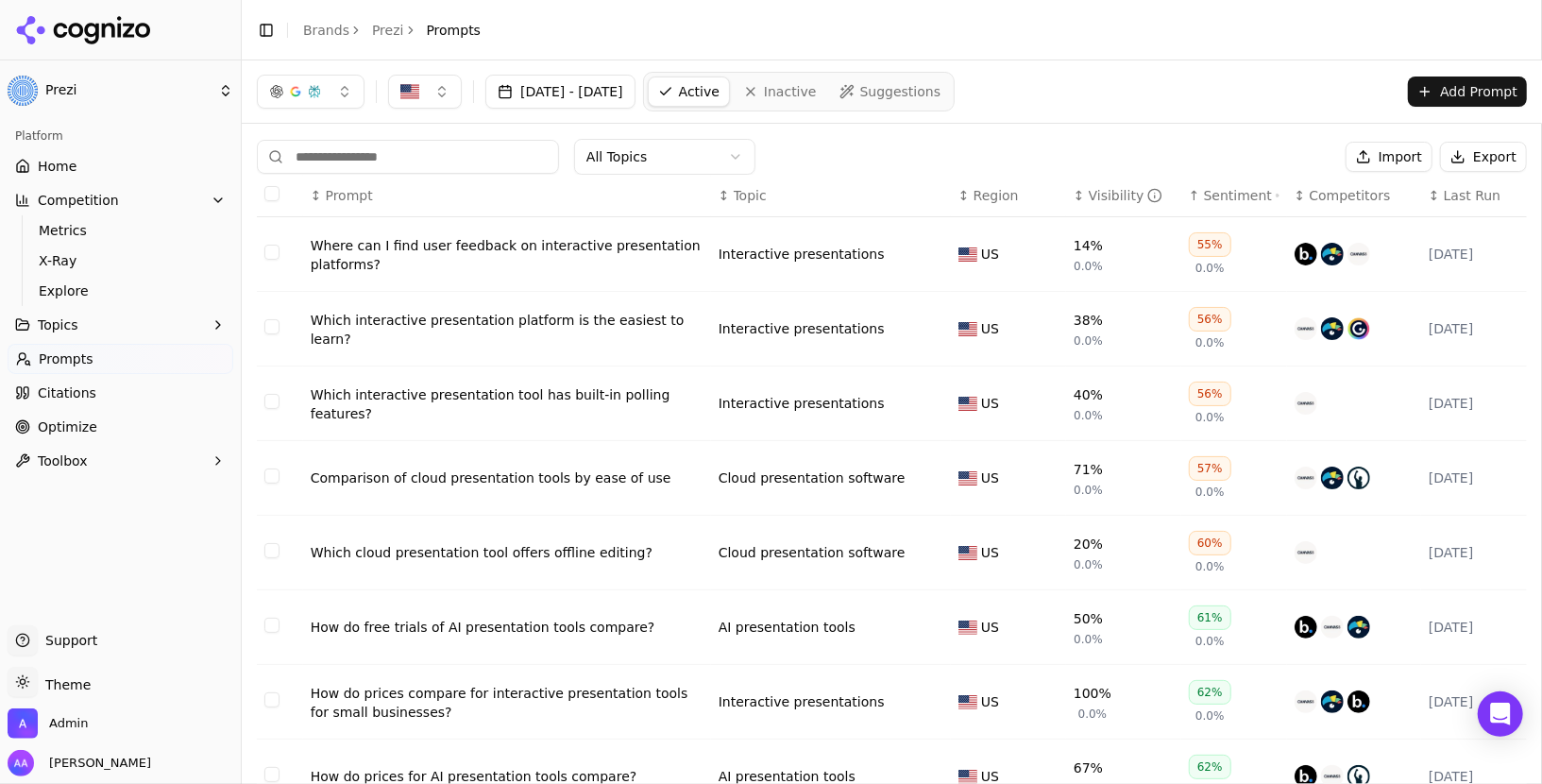
click at [610, 254] on div "Where can I find user feedback on interactive presentation platforms?" at bounding box center [507, 255] width 393 height 38
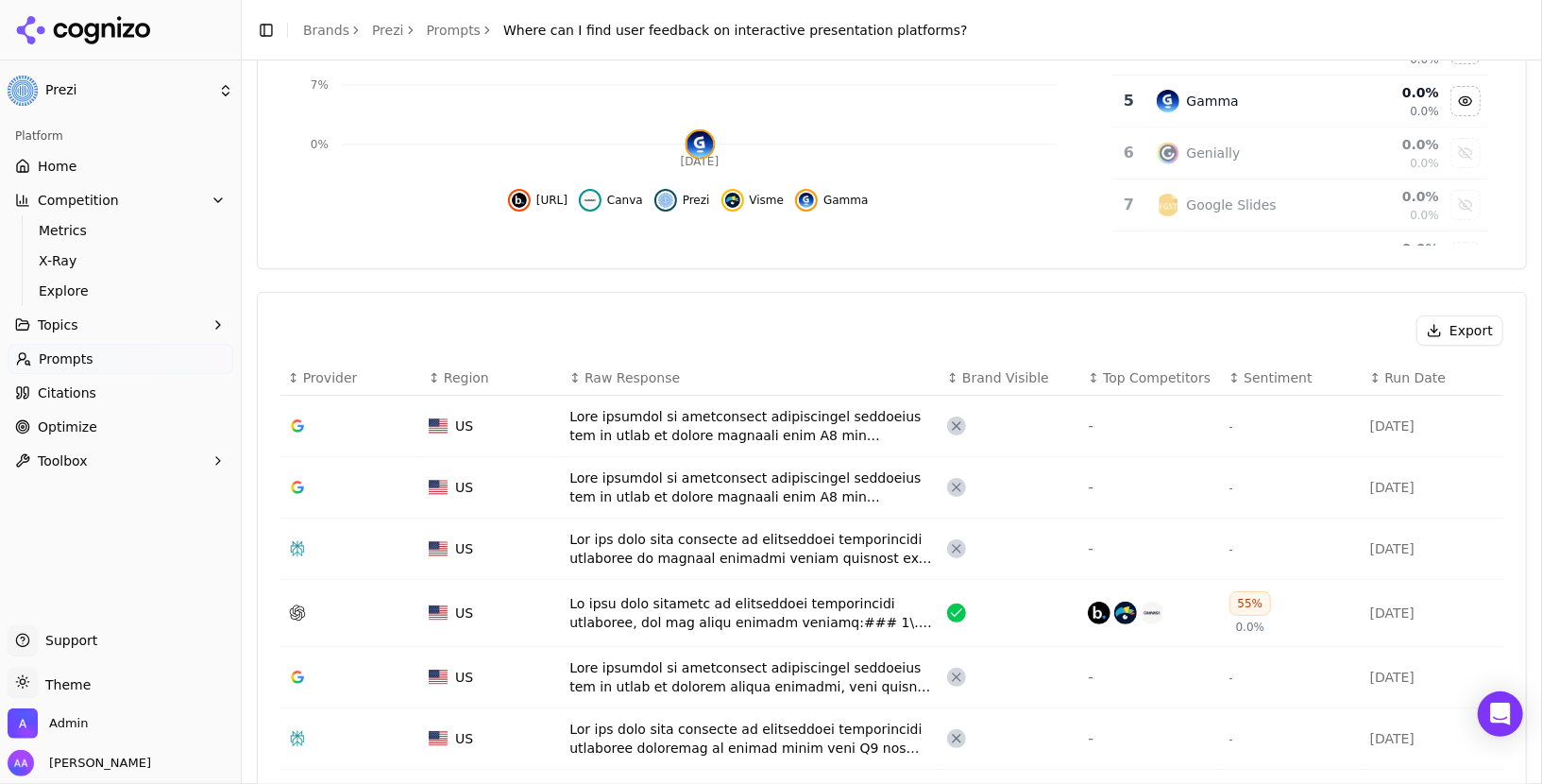
scroll to position [483, 0]
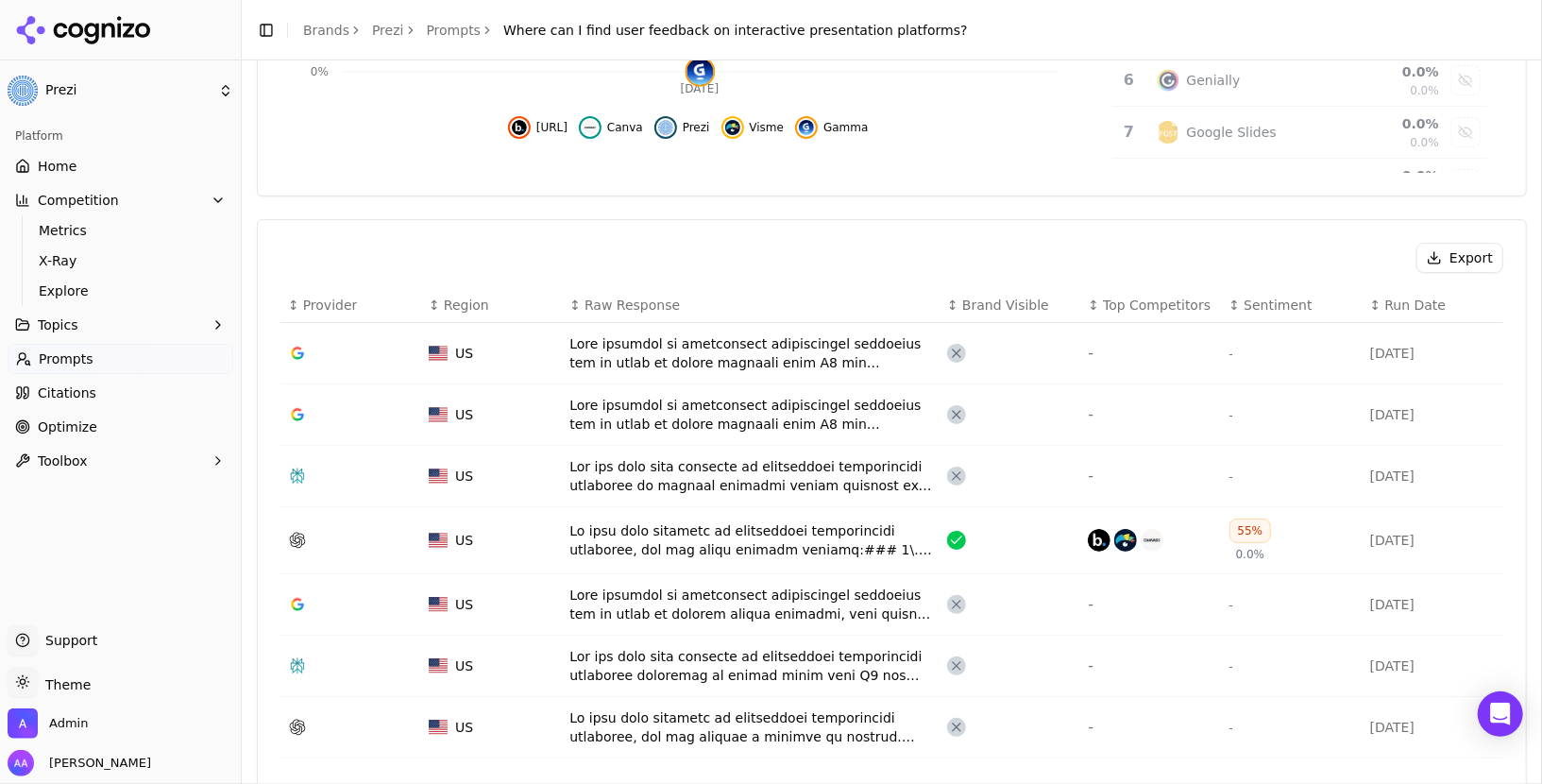
click at [802, 521] on div "Data table" at bounding box center [751, 540] width 363 height 38
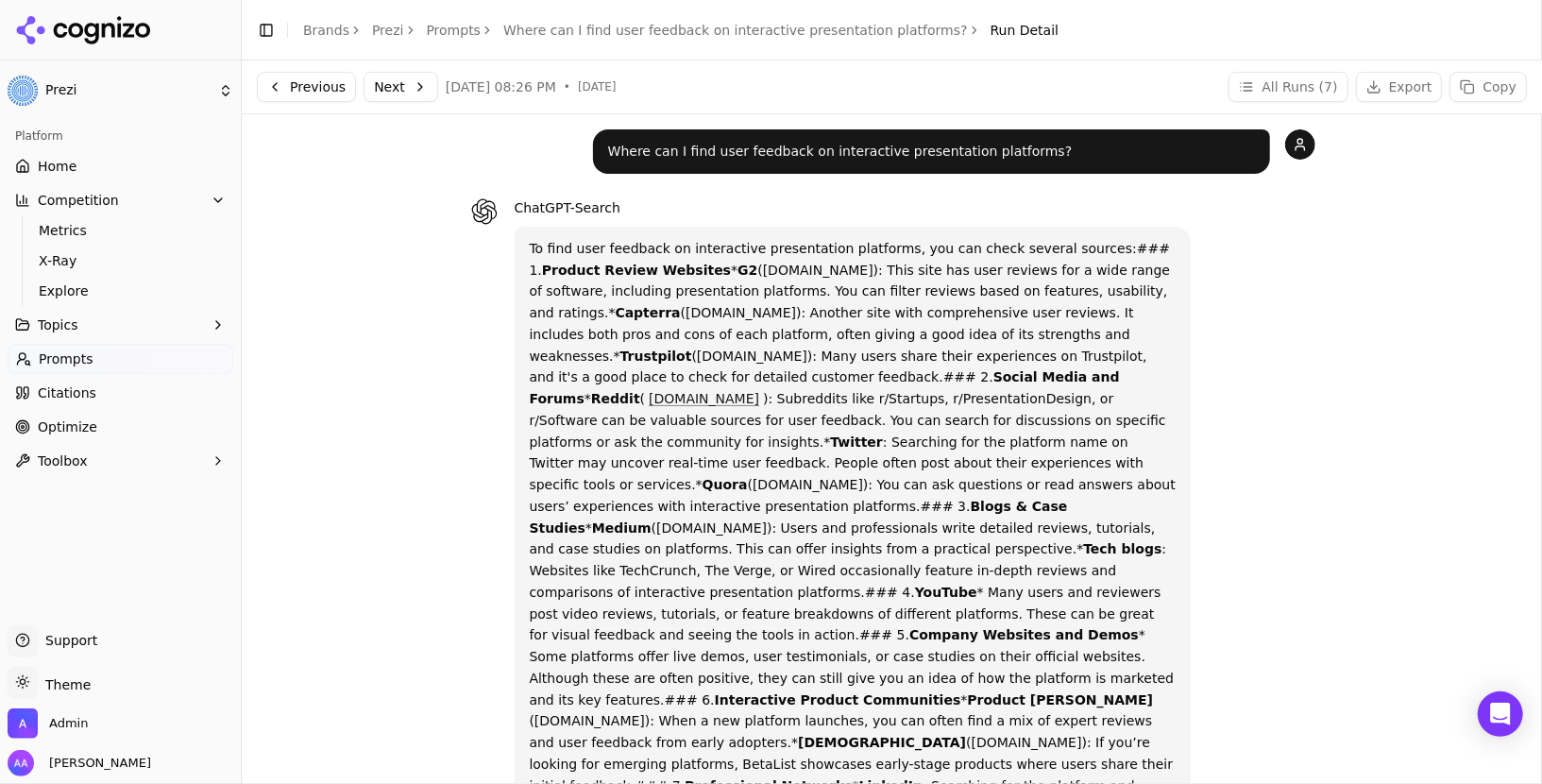
click at [640, 391] on strong "Reddit" at bounding box center [616, 398] width 50 height 15
click at [151, 171] on link "Home" at bounding box center [120, 167] width 226 height 30
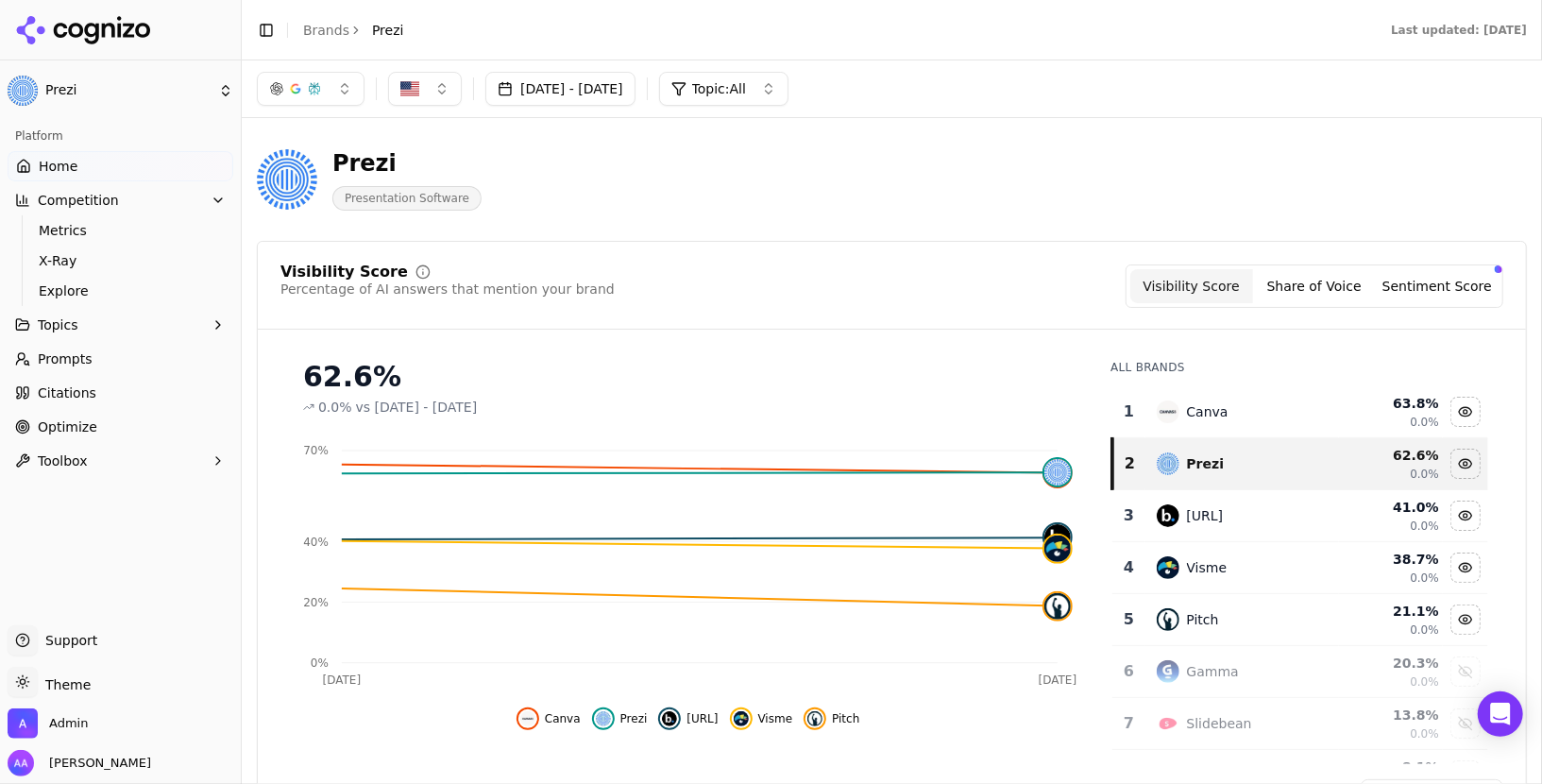
click at [572, 192] on div "Prezi Presentation Software" at bounding box center [680, 179] width 846 height 62
click at [120, 34] on icon at bounding box center [119, 27] width 4 height 21
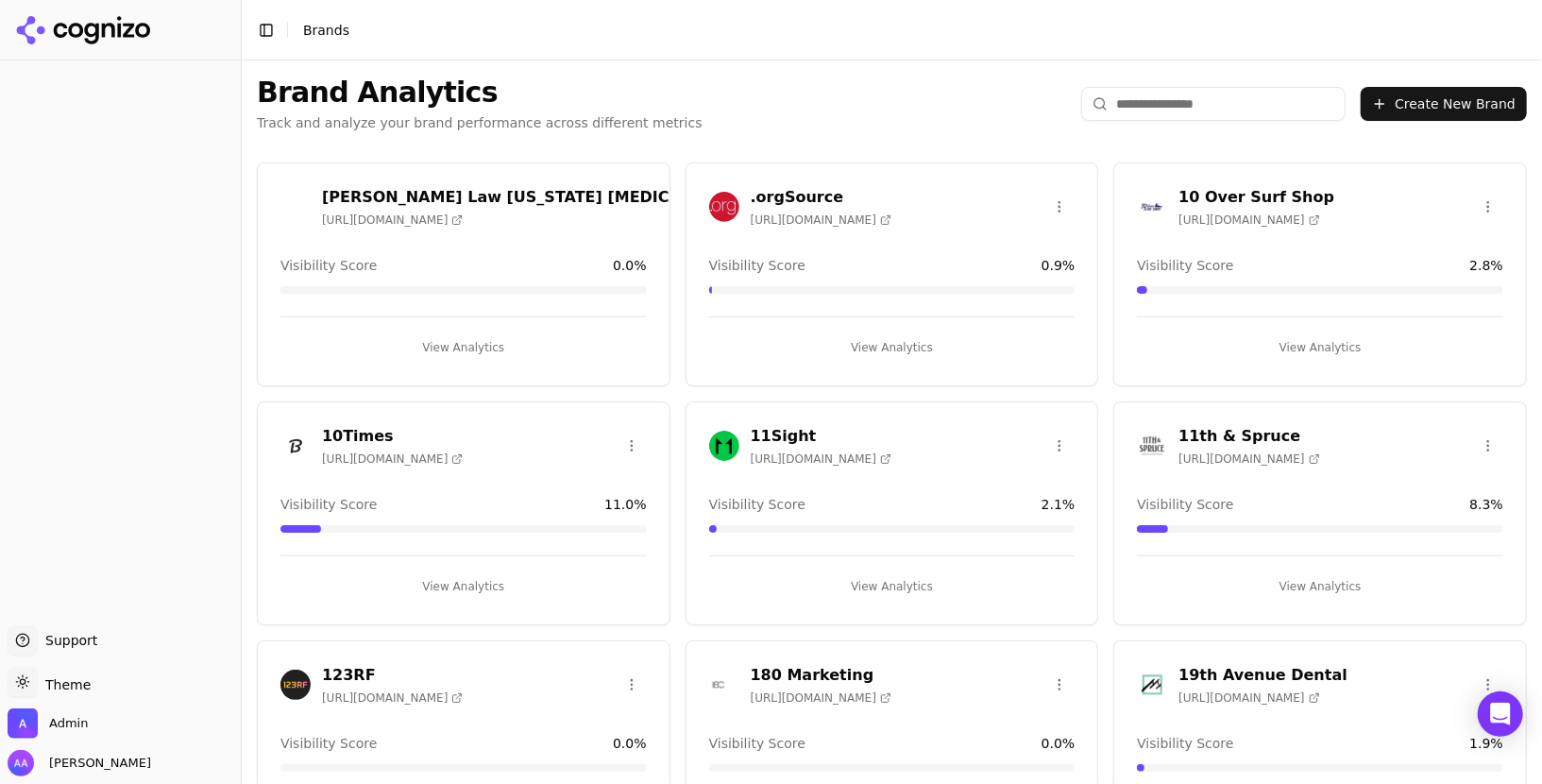
click at [562, 61] on div "Brand Analytics Track and analyze your brand performance across different metri…" at bounding box center [892, 103] width 1301 height 87
